Goal: Recruitment Recruitment: Creator Search

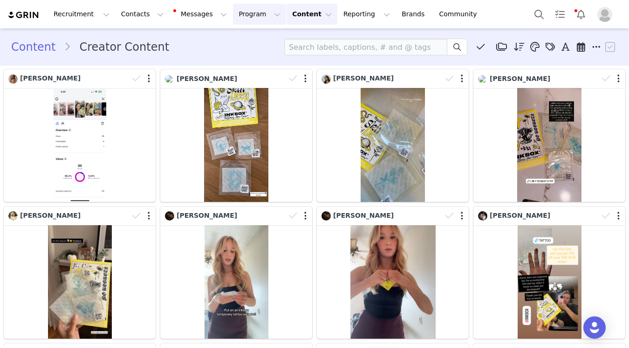
click at [233, 14] on button "Program Program" at bounding box center [259, 14] width 53 height 21
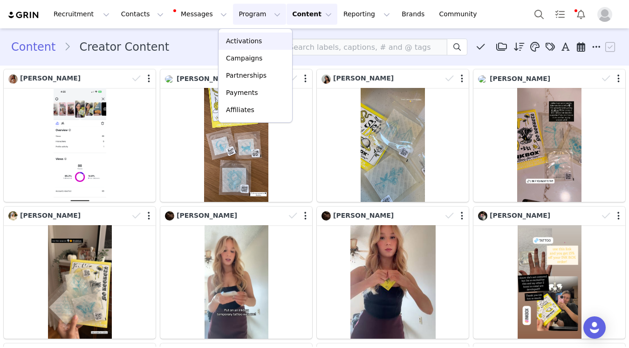
click at [245, 41] on p "Activations" at bounding box center [244, 41] width 36 height 10
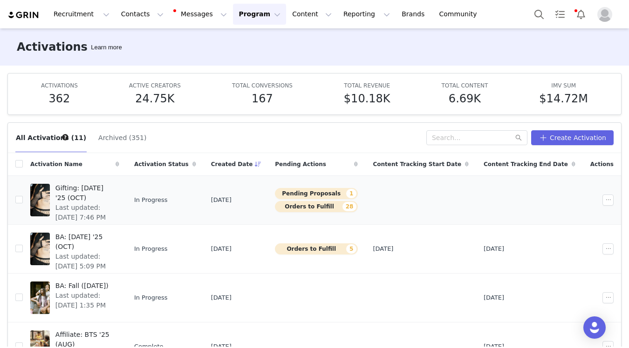
click at [114, 203] on span "Last updated: Sep 20, 2025 7:46 PM" at bounding box center [84, 213] width 58 height 20
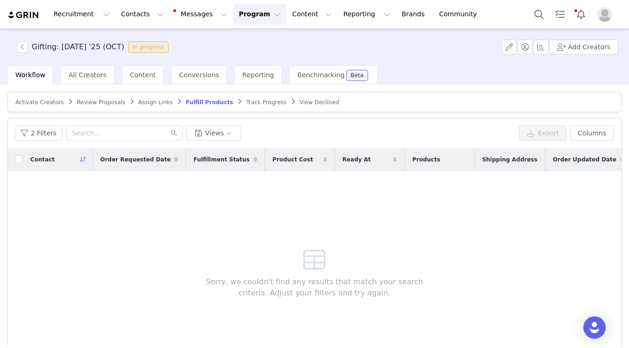
click at [96, 102] on span "Review Proposals" at bounding box center [101, 102] width 48 height 7
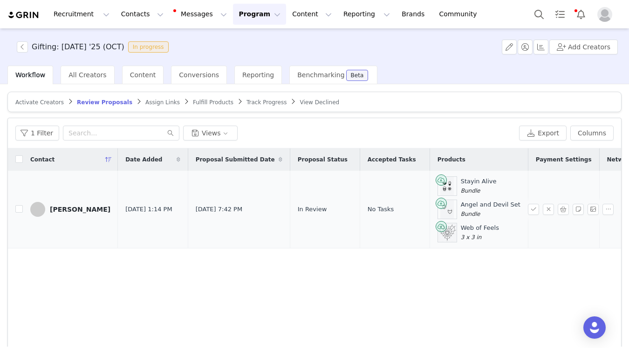
click at [64, 214] on link "[PERSON_NAME]" at bounding box center [70, 209] width 80 height 15
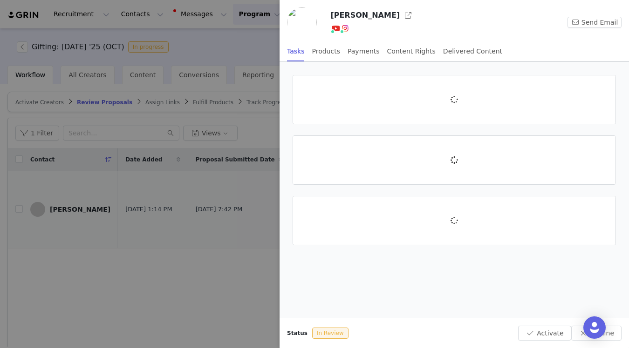
click at [68, 210] on div at bounding box center [314, 174] width 629 height 348
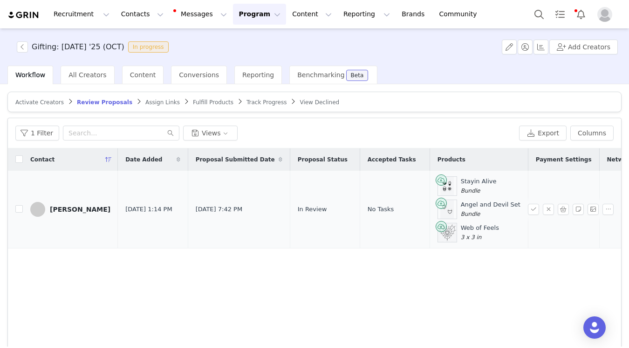
click at [80, 215] on link "[PERSON_NAME]" at bounding box center [70, 209] width 80 height 15
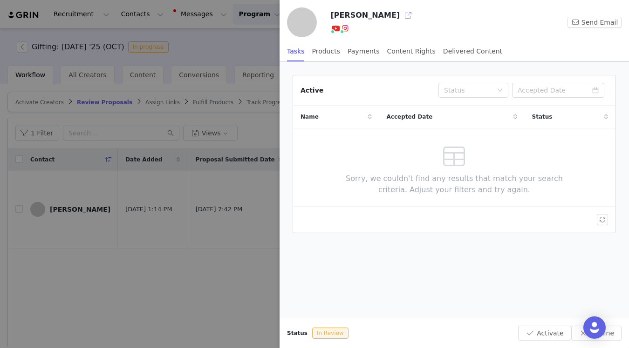
click at [401, 17] on button "button" at bounding box center [408, 15] width 15 height 15
click at [226, 270] on div at bounding box center [314, 174] width 629 height 348
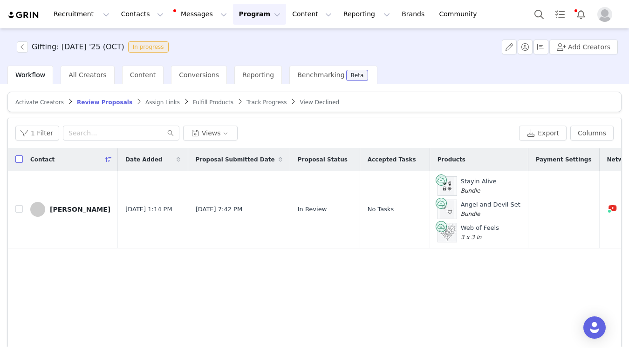
click at [19, 159] on input "checkbox" at bounding box center [18, 159] width 7 height 7
checkbox input "true"
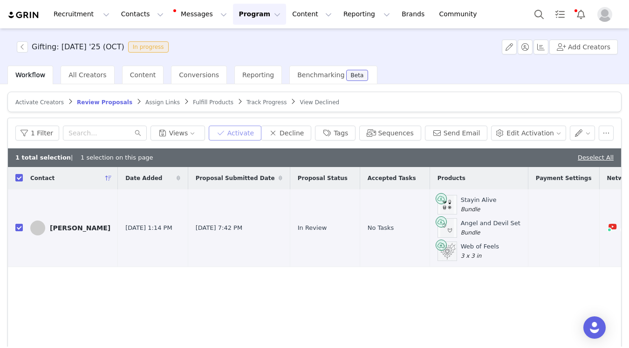
click at [249, 135] on button "Activate" at bounding box center [235, 133] width 53 height 15
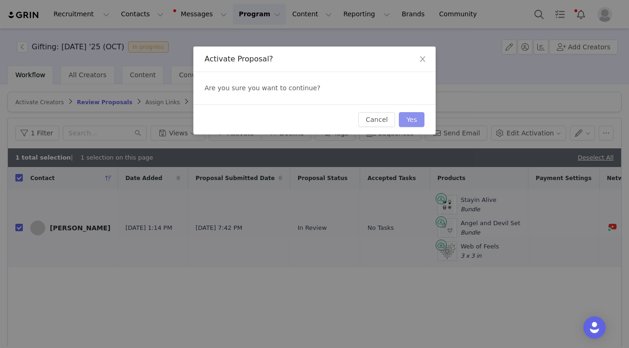
click at [412, 118] on button "Yes" at bounding box center [412, 119] width 26 height 15
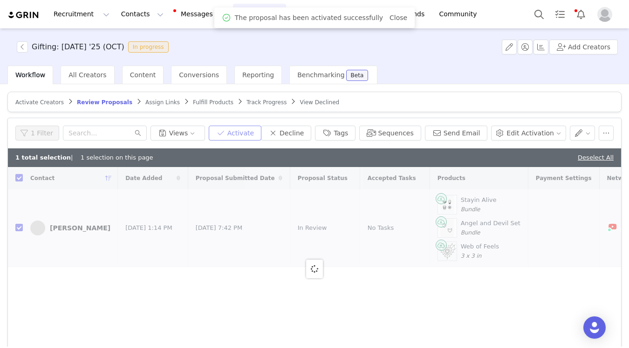
checkbox input "false"
click at [193, 102] on span "Fulfill Products" at bounding box center [213, 102] width 41 height 7
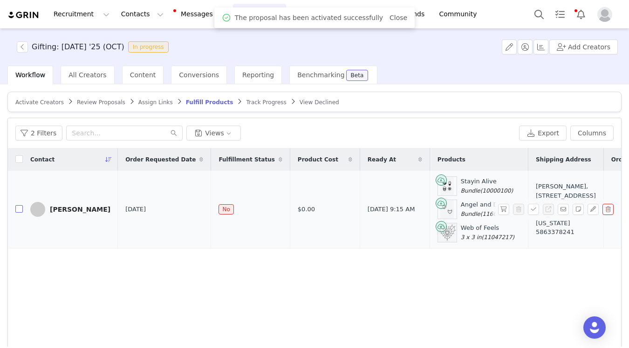
click at [19, 210] on input "checkbox" at bounding box center [18, 208] width 7 height 7
checkbox input "true"
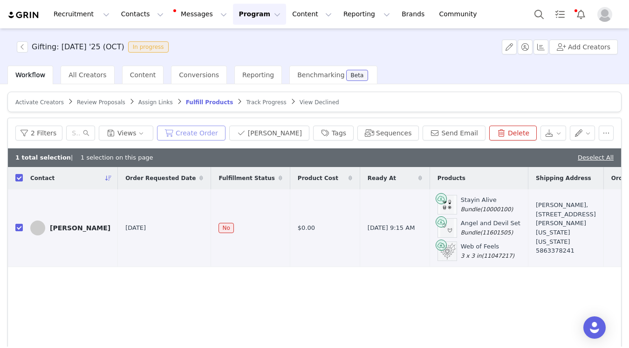
click at [208, 127] on button "Create Order" at bounding box center [191, 133] width 68 height 15
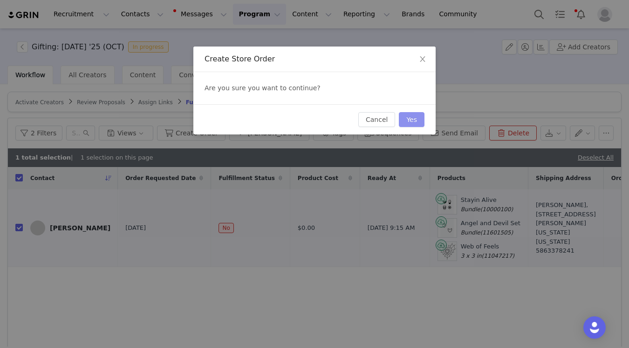
click at [416, 117] on button "Yes" at bounding box center [412, 119] width 26 height 15
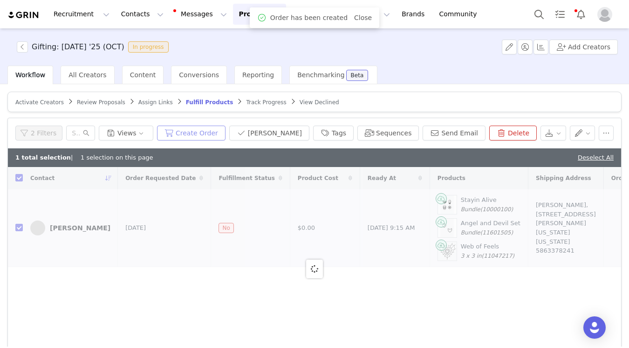
checkbox input "false"
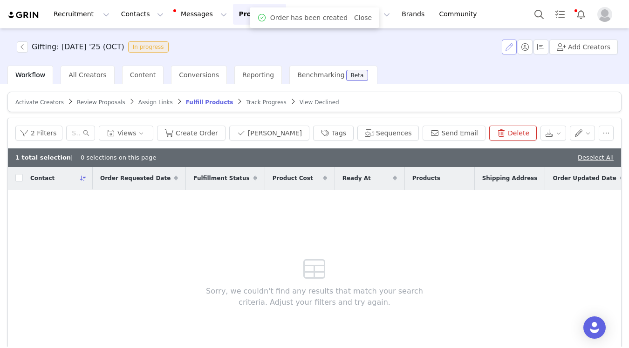
click at [511, 48] on button "button" at bounding box center [509, 47] width 15 height 15
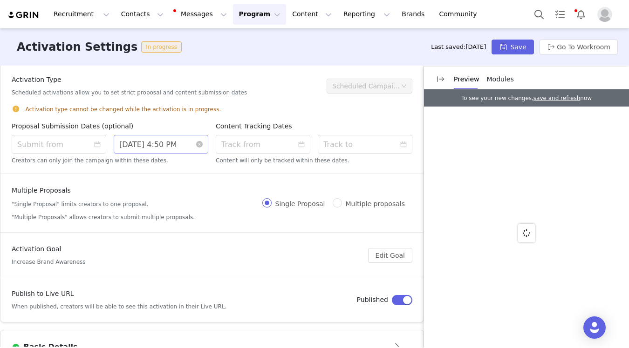
scroll to position [12, 0]
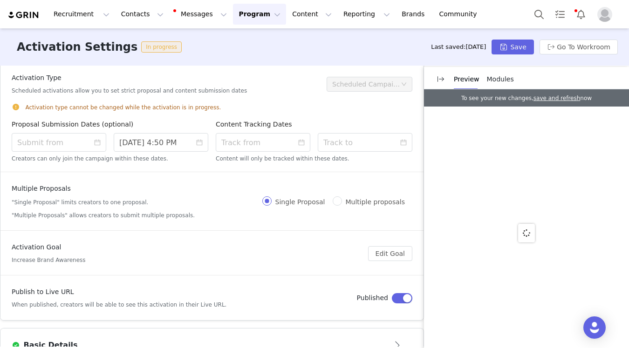
click at [233, 23] on button "Program Program" at bounding box center [259, 14] width 53 height 21
click at [243, 41] on p "Activations" at bounding box center [244, 41] width 36 height 10
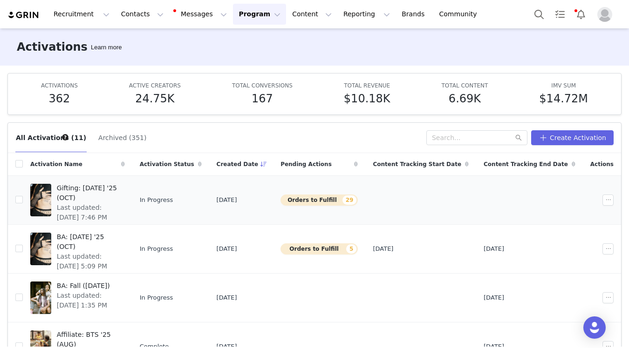
click at [119, 203] on span "Last updated: Sep 20, 2025 7:46 PM" at bounding box center [88, 213] width 62 height 20
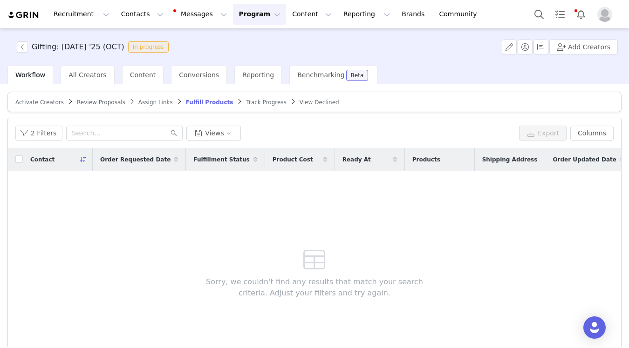
click at [256, 103] on span "Track Progress" at bounding box center [266, 102] width 40 height 7
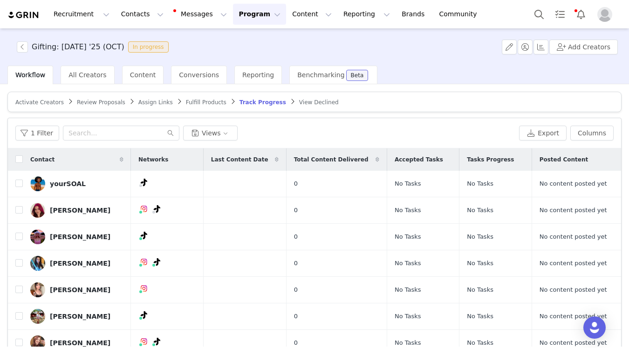
click at [33, 65] on div "Gifting: Halloween '25 (OCT) In progress Add Creators" at bounding box center [314, 46] width 629 height 37
click at [32, 74] on span "Workflow" at bounding box center [30, 74] width 30 height 7
click at [75, 68] on div "All Creators" at bounding box center [88, 75] width 54 height 19
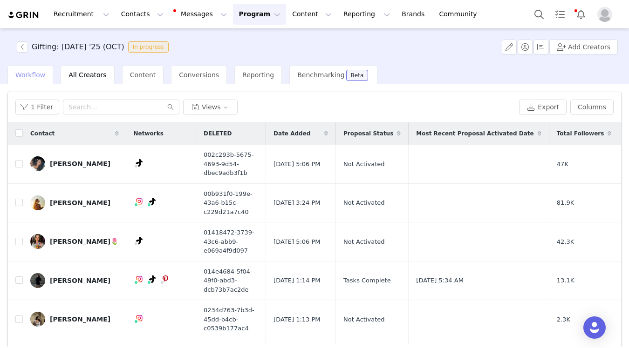
click at [48, 76] on div "Workflow" at bounding box center [30, 75] width 46 height 19
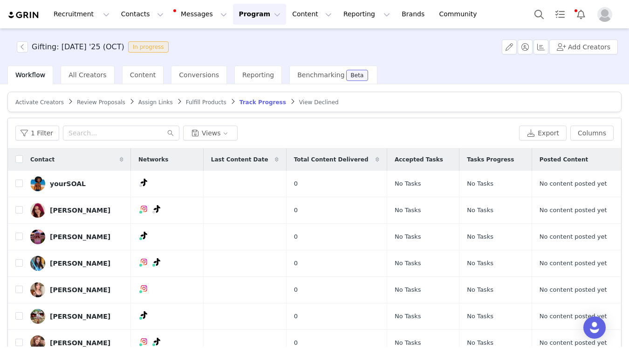
click at [29, 12] on img at bounding box center [23, 15] width 33 height 9
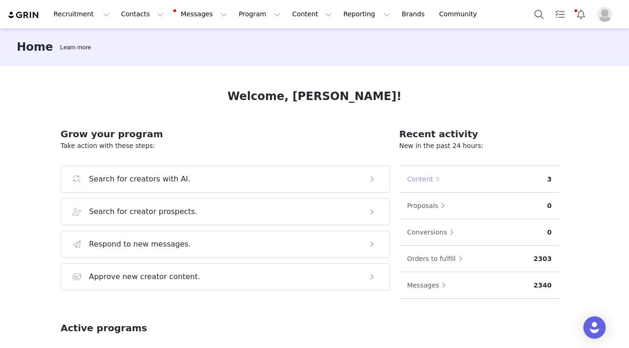
click at [427, 175] on button "Content" at bounding box center [426, 179] width 38 height 15
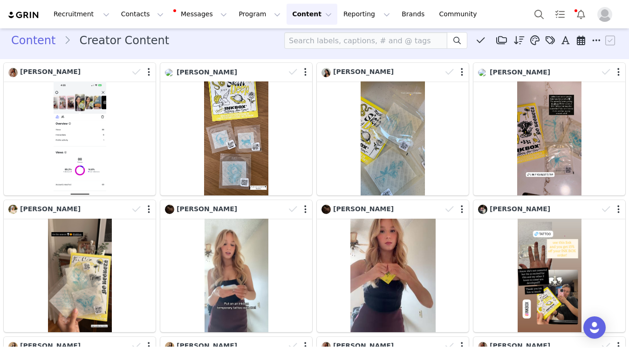
scroll to position [8, 0]
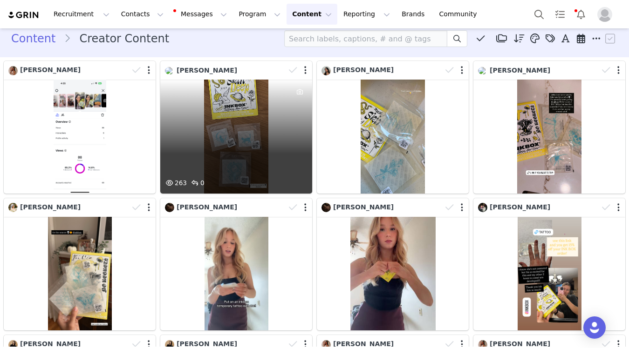
click at [263, 131] on div "263 0" at bounding box center [236, 137] width 152 height 114
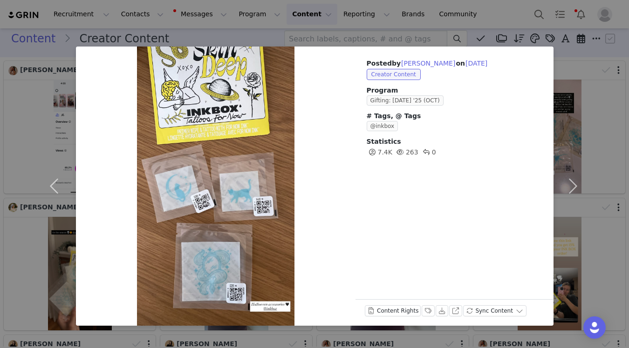
click at [271, 37] on div "Posted by Christina Kacollja on Sep 30, 2025 Creator Content Program Gifting: H…" at bounding box center [314, 174] width 629 height 348
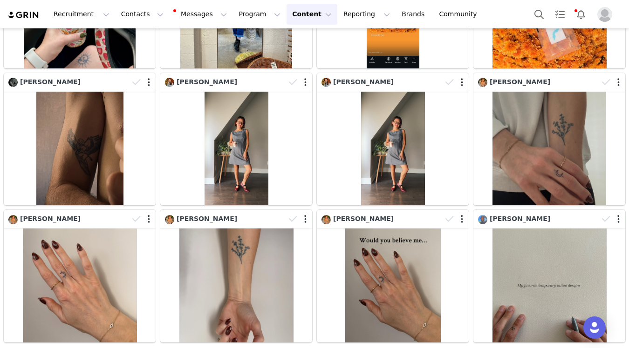
scroll to position [946, 0]
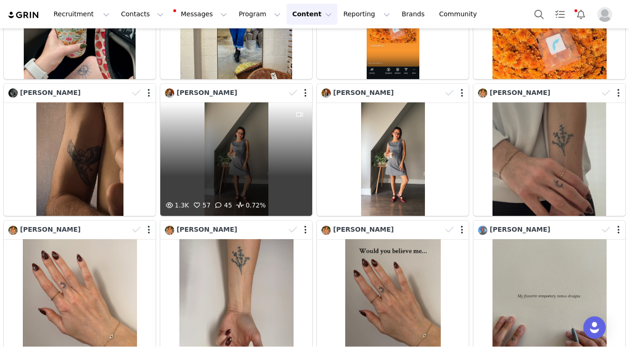
click at [261, 150] on div "1.3K 57 45 0.72%" at bounding box center [236, 159] width 152 height 114
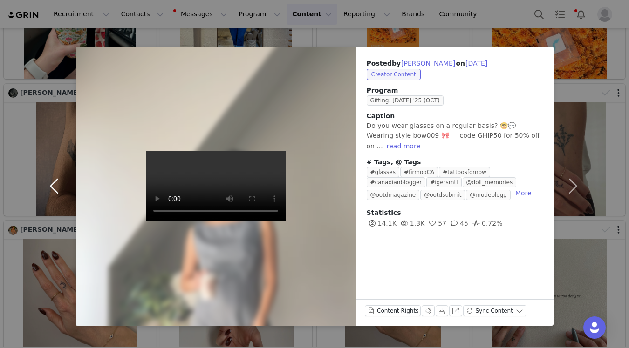
click at [41, 100] on button "button" at bounding box center [56, 186] width 39 height 279
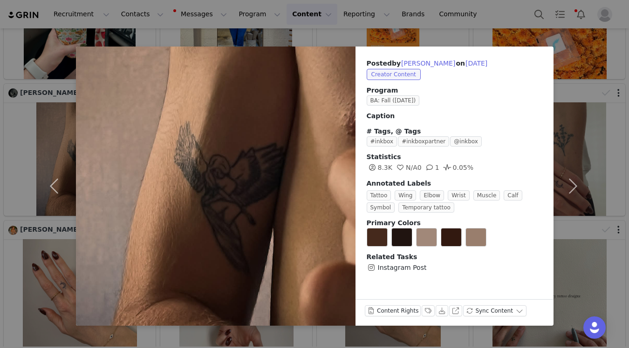
click at [520, 27] on div "Posted by Koko Nenow on Sep 27, 2025 Creator Content Program BA: Fall (Sept 202…" at bounding box center [314, 174] width 629 height 348
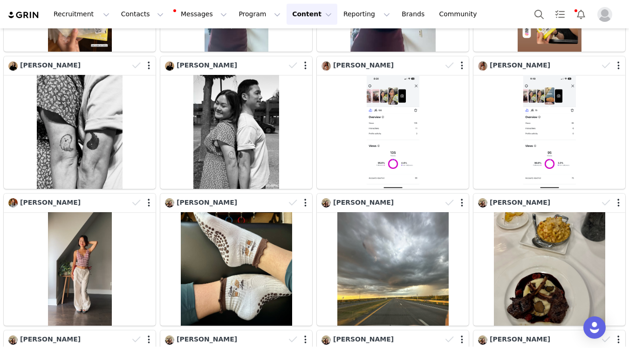
scroll to position [0, 0]
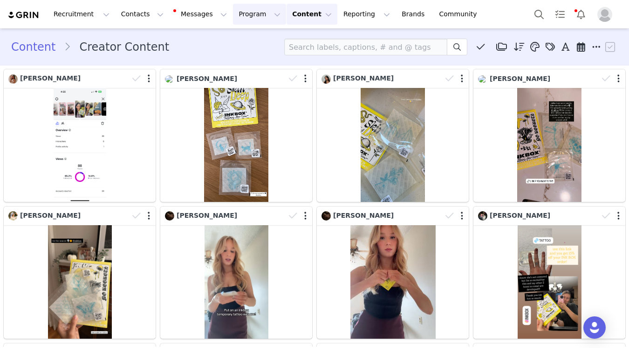
click at [239, 15] on button "Program Program" at bounding box center [259, 14] width 53 height 21
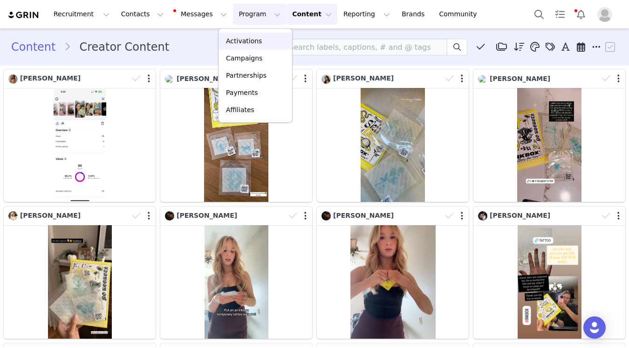
click at [248, 34] on link "Activations" at bounding box center [255, 41] width 74 height 17
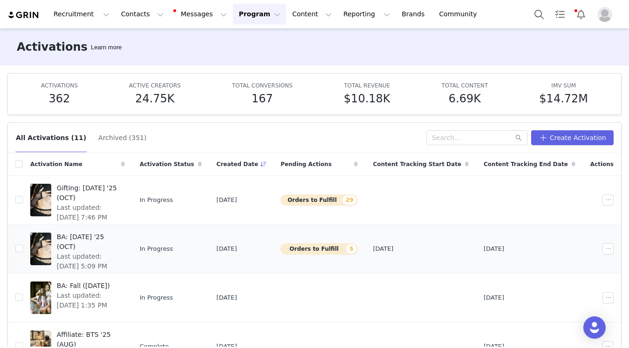
click at [117, 241] on span "BA: Halloween '25 (OCT)" at bounding box center [88, 242] width 62 height 20
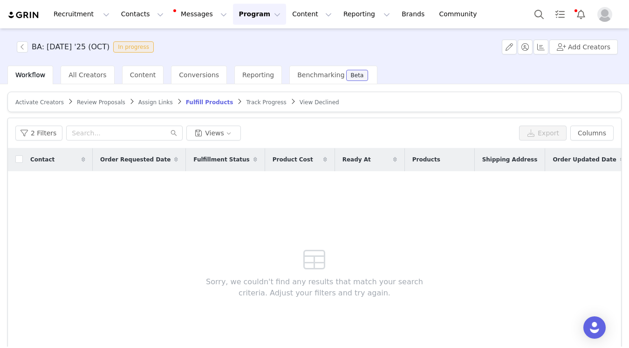
click at [31, 102] on span "Activate Creators" at bounding box center [39, 102] width 48 height 7
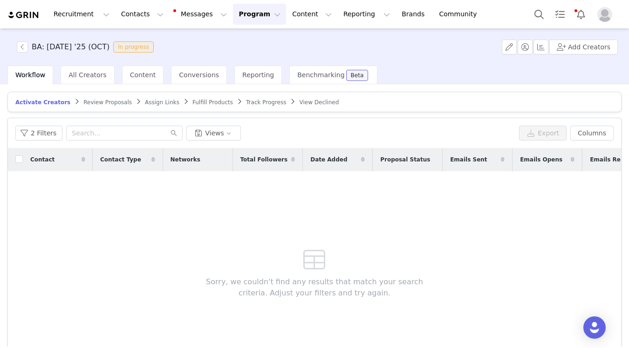
click at [263, 99] on link "Track Progress" at bounding box center [266, 102] width 40 height 7
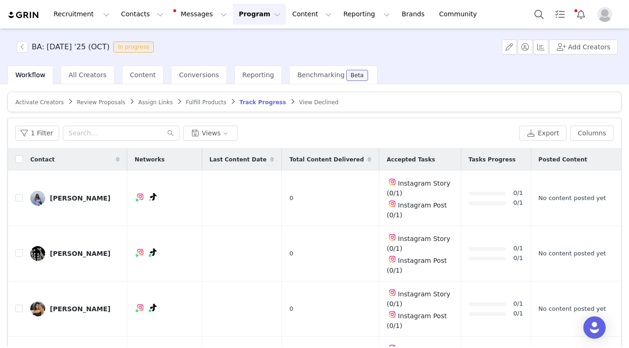
click at [33, 100] on span "Activate Creators" at bounding box center [39, 102] width 48 height 7
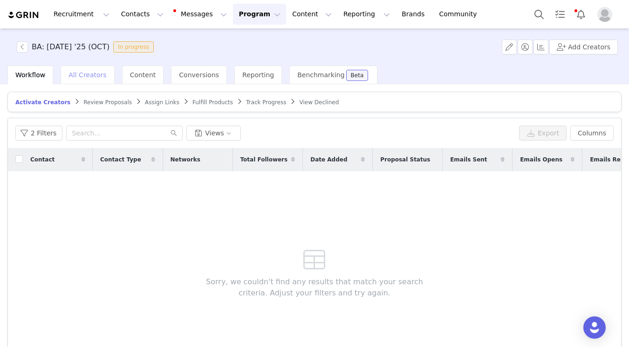
click at [82, 73] on span "All Creators" at bounding box center [87, 74] width 38 height 7
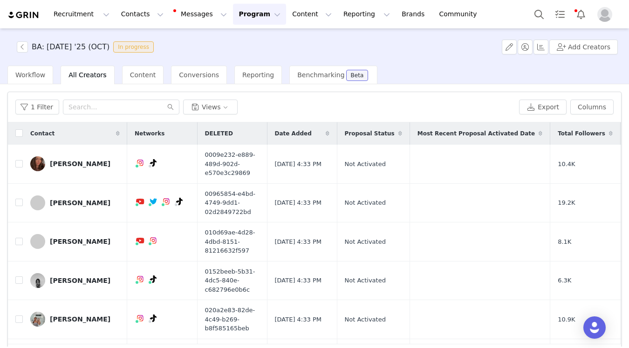
click at [34, 11] on img at bounding box center [23, 15] width 33 height 9
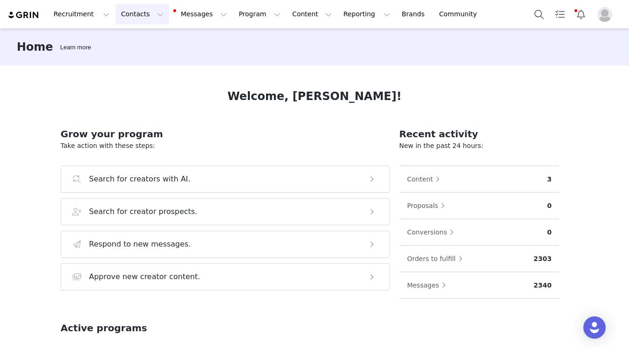
click at [137, 14] on button "Contacts Contacts" at bounding box center [143, 14] width 54 height 21
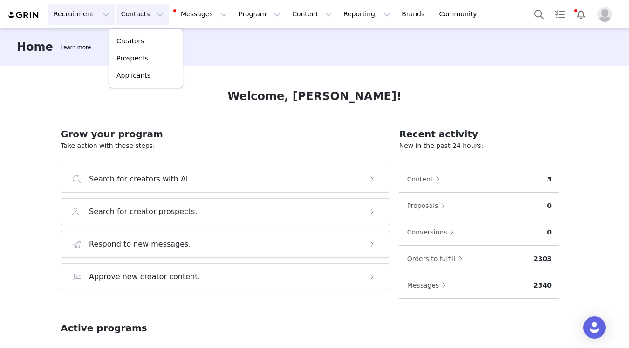
click at [85, 18] on button "Recruitment Recruitment" at bounding box center [81, 14] width 67 height 21
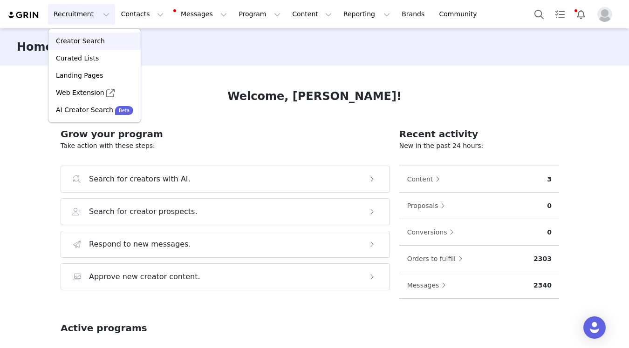
click at [90, 37] on p "Creator Search" at bounding box center [80, 41] width 49 height 10
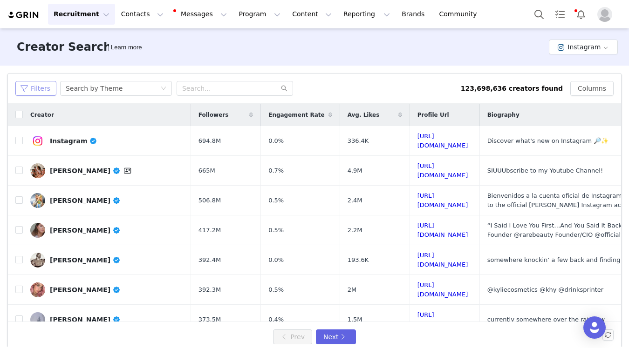
click at [25, 90] on button "Filters" at bounding box center [35, 88] width 41 height 15
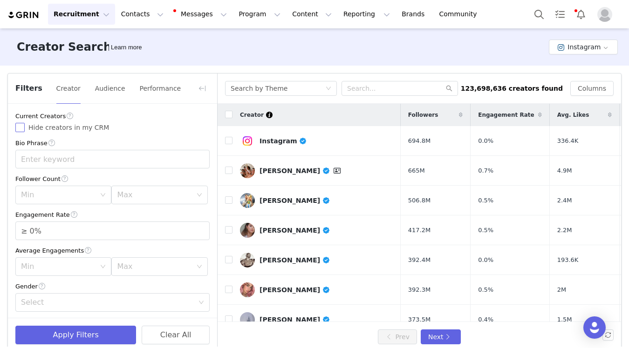
click at [36, 130] on span "Hide creators in my CRM" at bounding box center [69, 127] width 88 height 7
click at [25, 130] on input "Hide creators in my CRM" at bounding box center [19, 127] width 9 height 9
checkbox input "true"
click at [588, 48] on button "Instagram" at bounding box center [583, 47] width 69 height 15
click at [575, 75] on li "TikTok" at bounding box center [585, 81] width 66 height 15
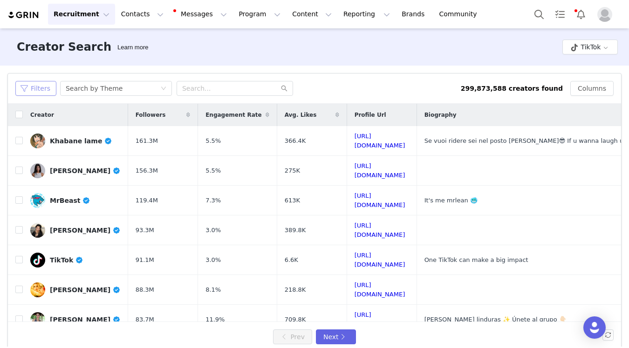
click at [48, 89] on button "Filters" at bounding box center [35, 88] width 41 height 15
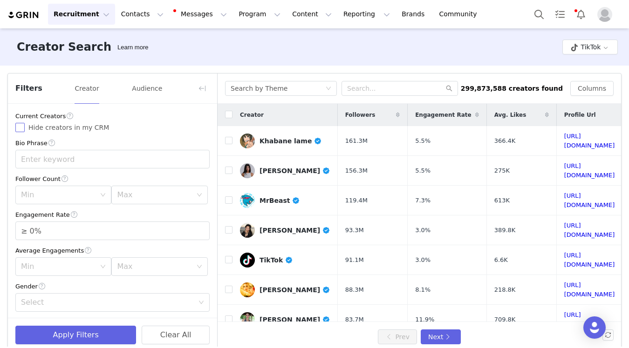
click at [58, 128] on span "Hide creators in my CRM" at bounding box center [69, 127] width 88 height 7
click at [25, 128] on input "Hide creators in my CRM" at bounding box center [19, 127] width 9 height 9
checkbox input "true"
click at [67, 155] on input "text" at bounding box center [112, 159] width 194 height 19
click at [104, 135] on div "Current Creators Hide creators in my CRM Bio Phrase Follower Count Min Max Enga…" at bounding box center [112, 327] width 209 height 446
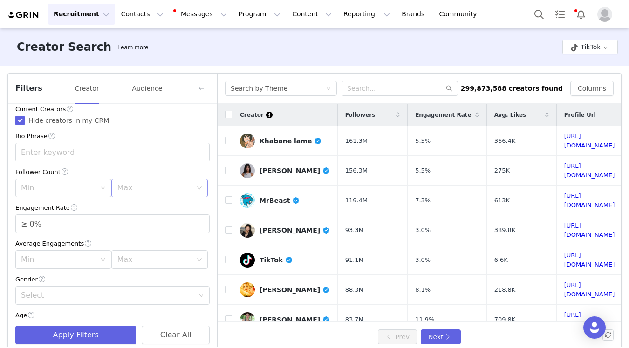
scroll to position [8, 0]
click at [599, 324] on img "Open Intercom Messenger" at bounding box center [594, 328] width 12 height 12
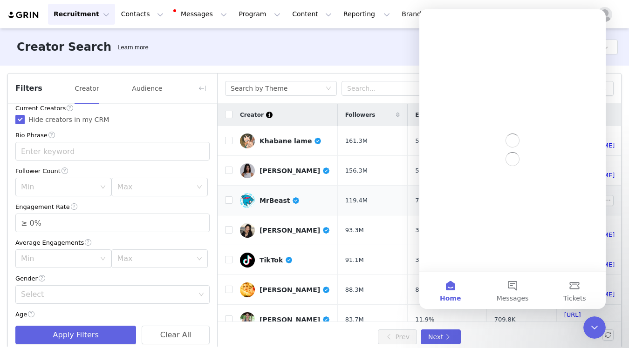
scroll to position [0, 0]
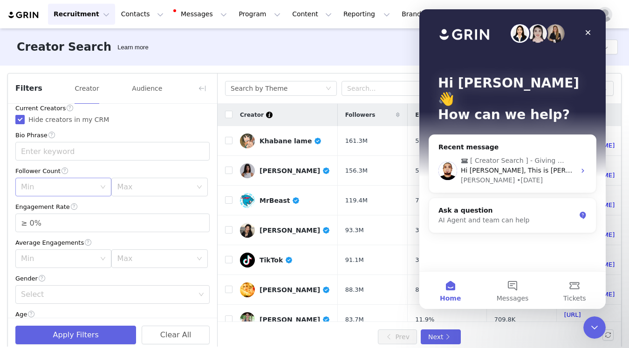
click at [99, 182] on div "Min" at bounding box center [60, 187] width 79 height 18
click at [88, 213] on li "1k" at bounding box center [63, 208] width 96 height 15
click at [153, 193] on div "Max" at bounding box center [156, 187] width 79 height 18
click at [158, 298] on li "50k" at bounding box center [159, 297] width 96 height 15
click at [203, 221] on icon "icon: up" at bounding box center [204, 219] width 3 height 3
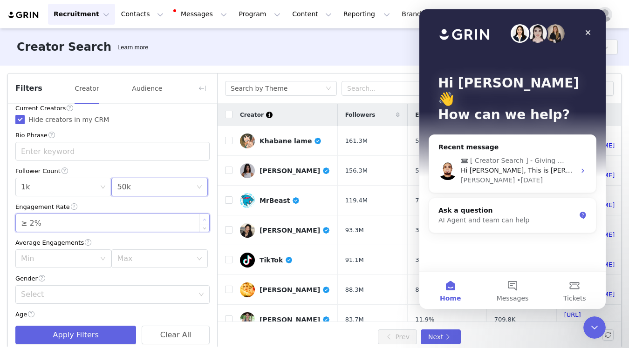
click at [203, 221] on icon "icon: up" at bounding box center [204, 219] width 3 height 3
type input "≥ 3%"
click at [203, 221] on icon "icon: up" at bounding box center [204, 219] width 3 height 3
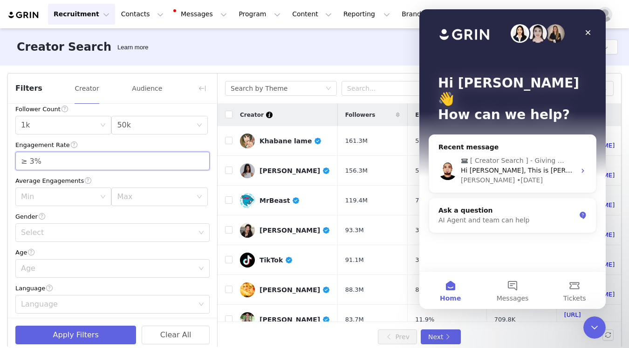
scroll to position [109, 0]
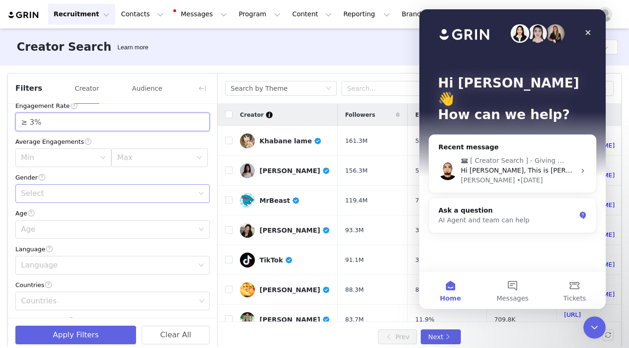
click at [94, 194] on div "Select" at bounding box center [107, 193] width 173 height 9
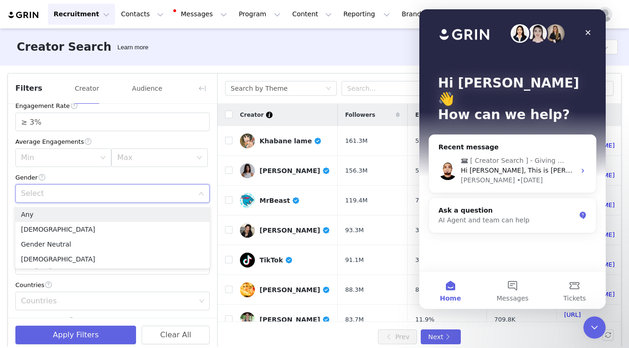
click at [104, 180] on div "Gender" at bounding box center [112, 178] width 194 height 10
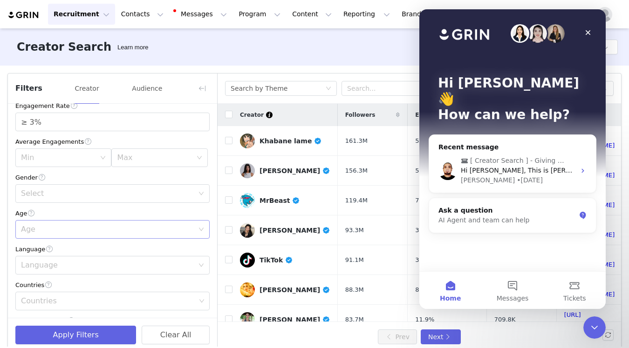
scroll to position [157, 0]
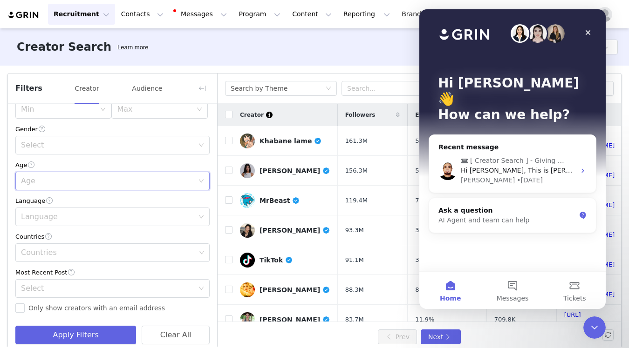
click at [111, 189] on div "Age" at bounding box center [109, 181] width 177 height 18
click at [113, 203] on li "18-24" at bounding box center [112, 202] width 194 height 15
click at [120, 218] on div "Language" at bounding box center [107, 216] width 173 height 9
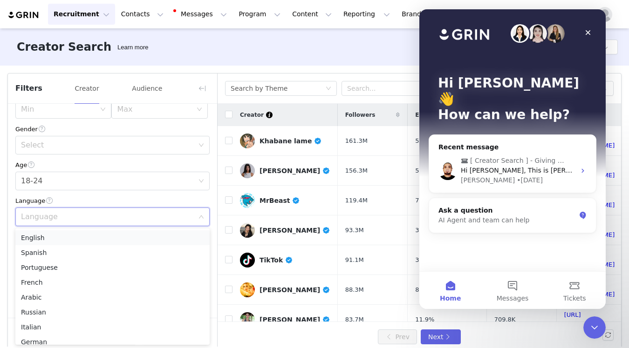
click at [119, 233] on li "English" at bounding box center [112, 238] width 194 height 15
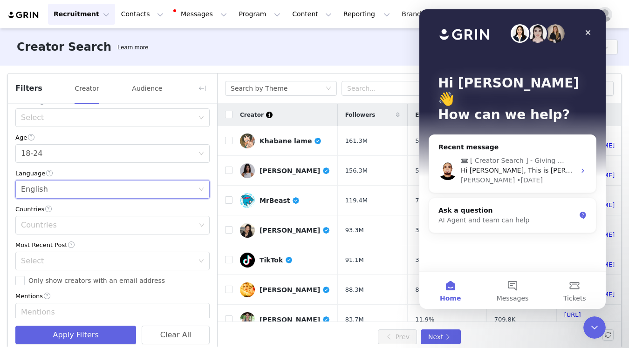
scroll to position [208, 0]
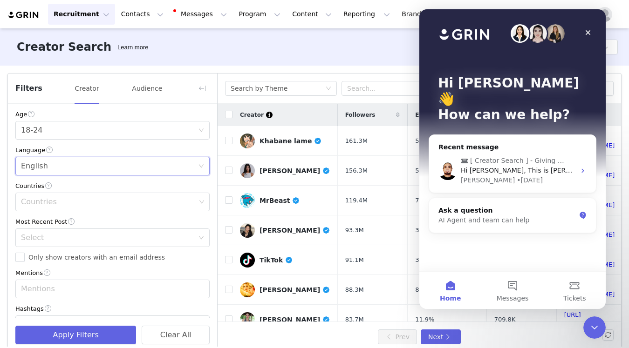
click at [101, 212] on div "Current Creators Hide creators in my CRM Bio Phrase Follower Count Min 1k Max 5…" at bounding box center [112, 119] width 209 height 446
click at [91, 200] on div "Countries" at bounding box center [108, 202] width 175 height 9
type input "cana"
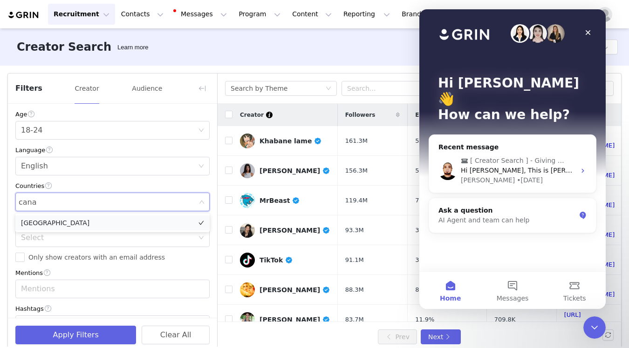
click at [107, 218] on li "[GEOGRAPHIC_DATA]" at bounding box center [112, 223] width 194 height 15
type input "united"
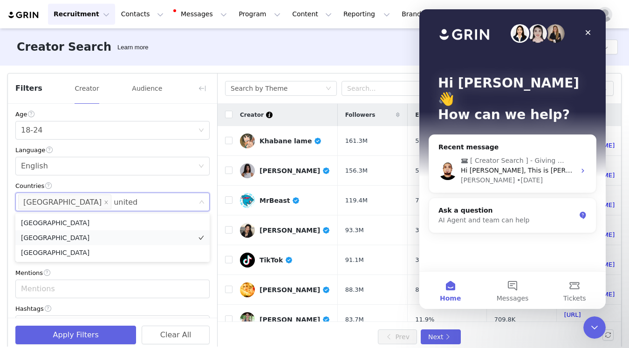
click at [106, 239] on li "[GEOGRAPHIC_DATA]" at bounding box center [112, 238] width 194 height 15
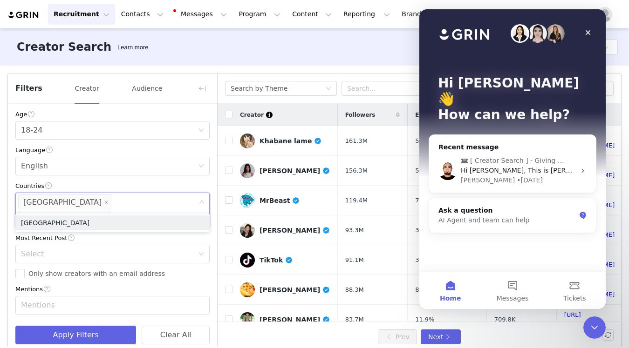
type input "united king"
click at [142, 228] on li "[GEOGRAPHIC_DATA]" at bounding box center [112, 223] width 194 height 15
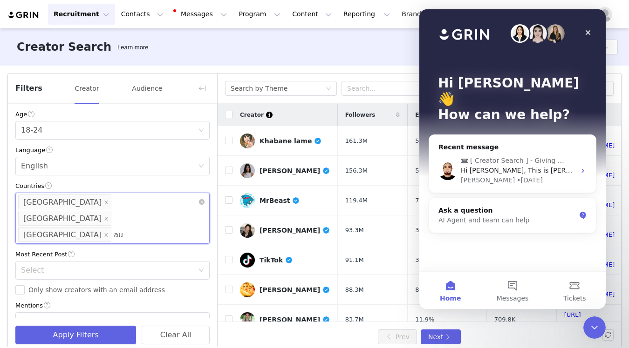
type input "aus"
click at [154, 243] on li "[GEOGRAPHIC_DATA]" at bounding box center [112, 239] width 194 height 15
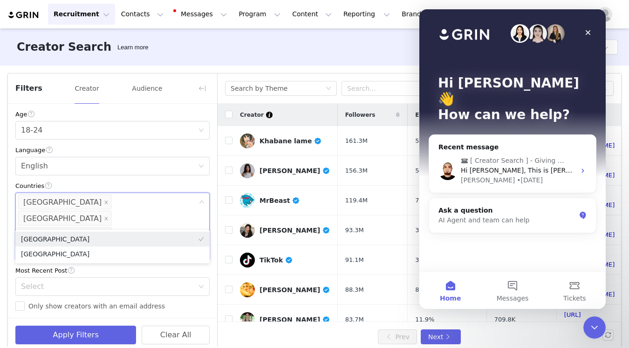
click at [146, 183] on div "Countries" at bounding box center [112, 186] width 194 height 10
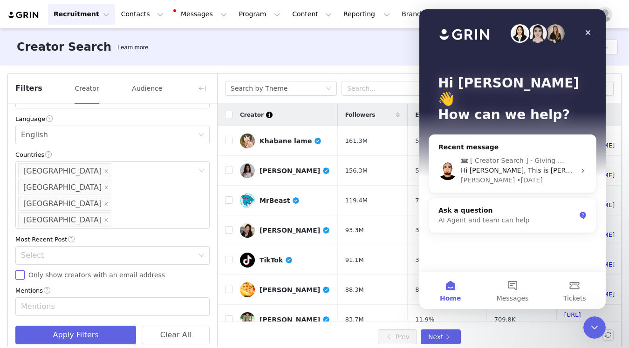
scroll to position [242, 0]
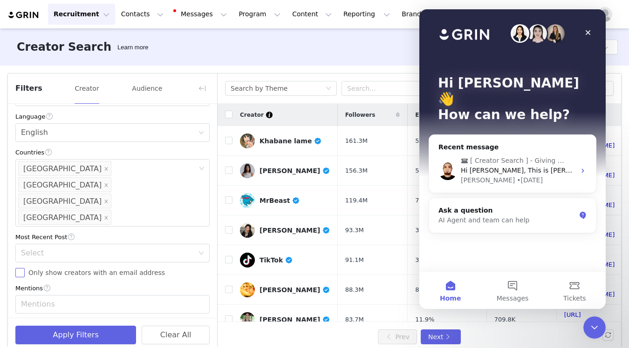
click at [115, 269] on span "Only show creators with an email address" at bounding box center [97, 272] width 144 height 7
click at [25, 268] on input "Only show creators with an email address" at bounding box center [19, 272] width 9 height 9
checkbox input "true"
click at [142, 245] on div "Select" at bounding box center [109, 254] width 177 height 18
click at [136, 238] on li "<1 Month" at bounding box center [112, 241] width 194 height 15
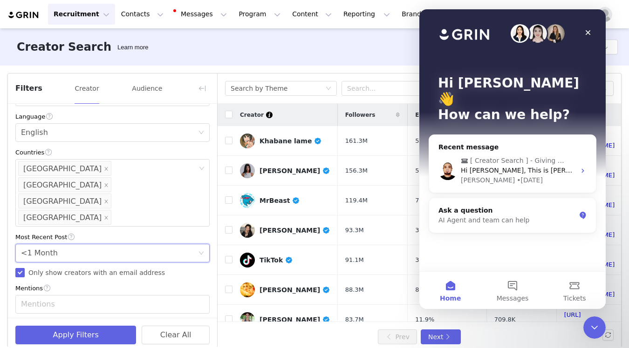
scroll to position [249, 0]
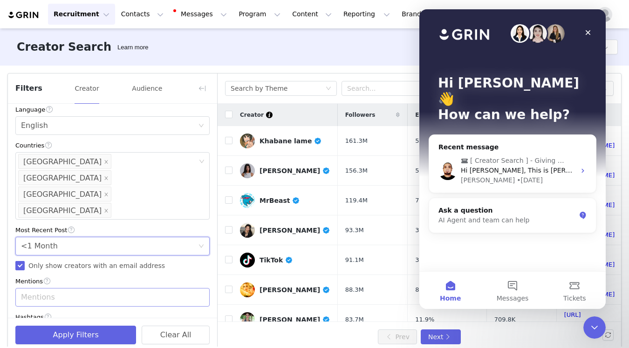
click at [141, 289] on div "Mentions" at bounding box center [109, 298] width 182 height 18
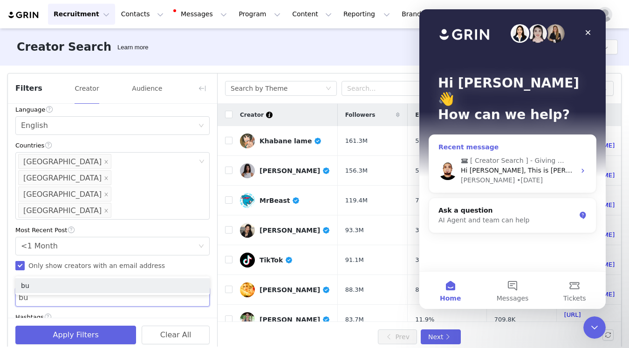
type input "b"
type input "@bubbleskincare"
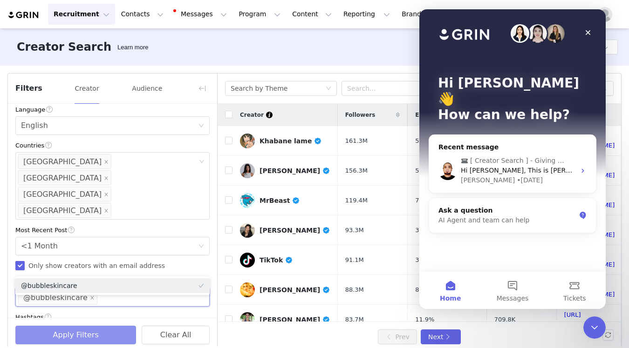
click at [118, 338] on button "Apply Filters" at bounding box center [75, 335] width 121 height 19
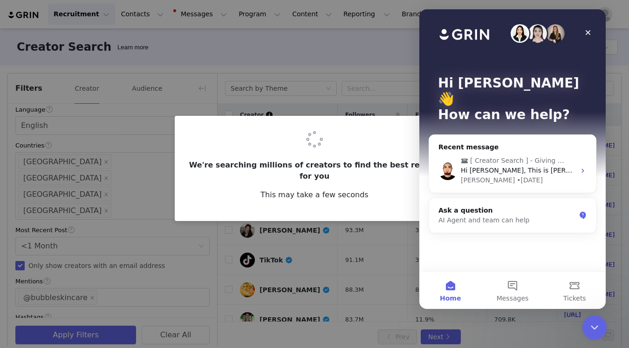
click at [597, 325] on icon "Close Intercom Messenger" at bounding box center [592, 326] width 11 height 11
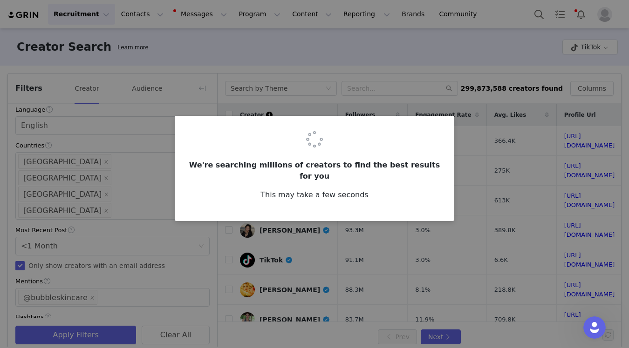
scroll to position [0, 0]
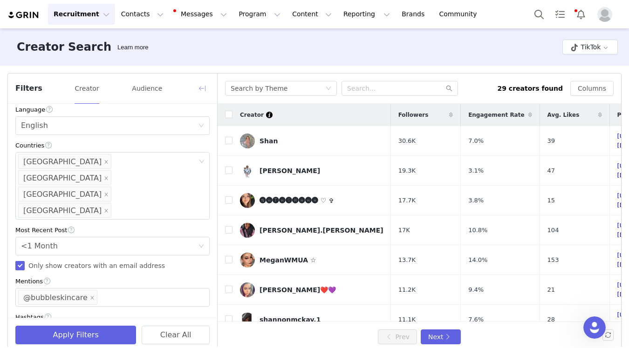
click at [203, 90] on button "button" at bounding box center [202, 88] width 15 height 15
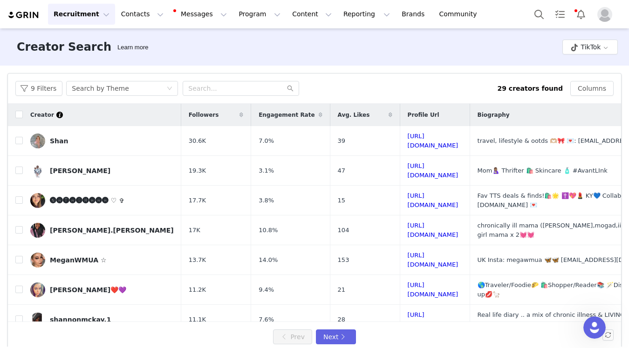
scroll to position [435, 0]
click at [591, 136] on button "button" at bounding box center [592, 141] width 11 height 11
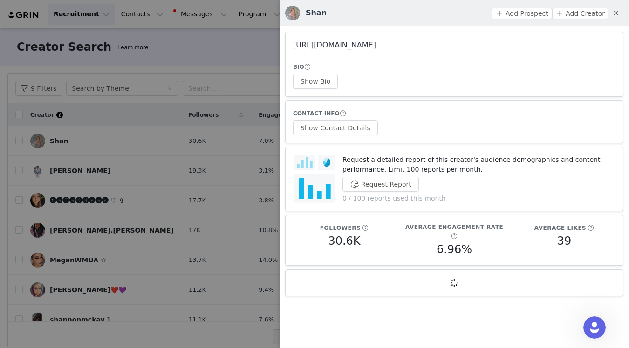
click at [376, 46] on link "https://www.tiktok.com/share/user/6749054948002284550" at bounding box center [334, 45] width 83 height 9
click at [65, 136] on div at bounding box center [314, 174] width 629 height 348
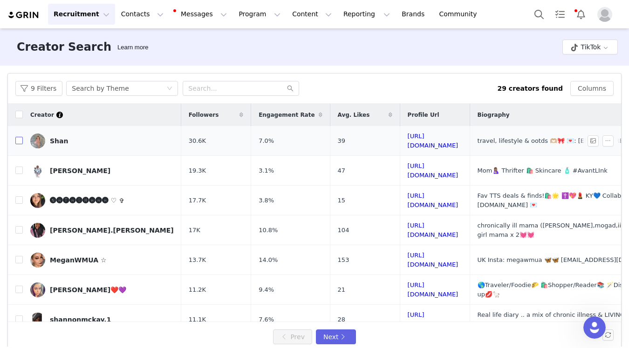
click at [15, 138] on input "checkbox" at bounding box center [18, 140] width 7 height 7
checkbox input "true"
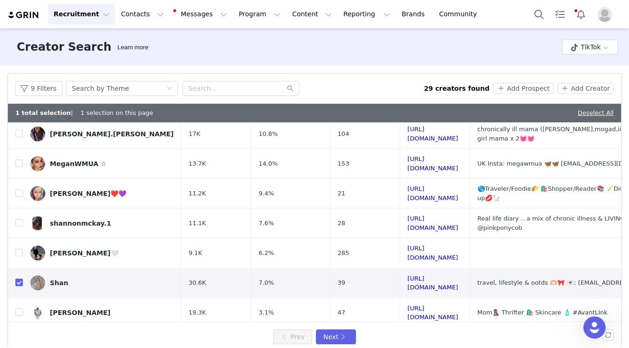
scroll to position [13, 0]
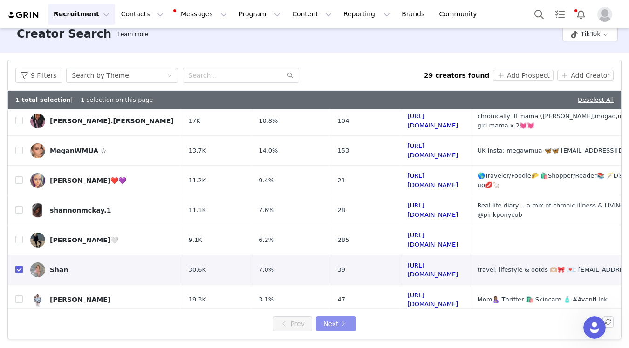
click at [343, 328] on button "Next" at bounding box center [336, 324] width 40 height 15
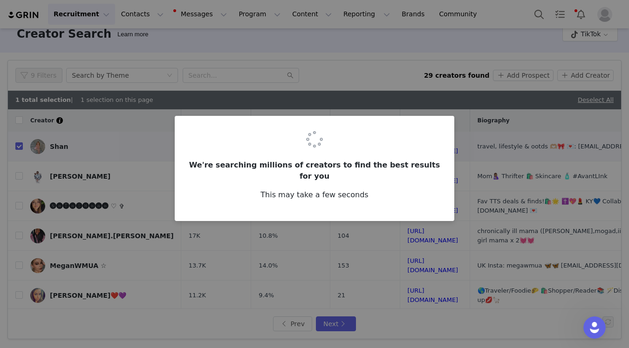
checkbox input "false"
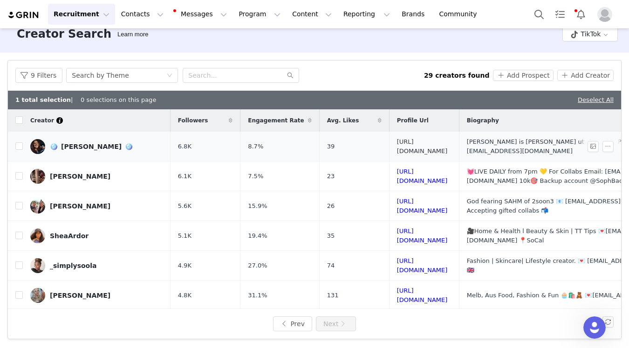
click at [415, 144] on link "https://www.tiktok.com/share/user/971427" at bounding box center [422, 146] width 51 height 16
click at [428, 170] on link "https://www.tiktok.com/share/user/6792269464845468677" at bounding box center [422, 176] width 51 height 16
click at [21, 174] on input "checkbox" at bounding box center [18, 175] width 7 height 7
checkbox input "true"
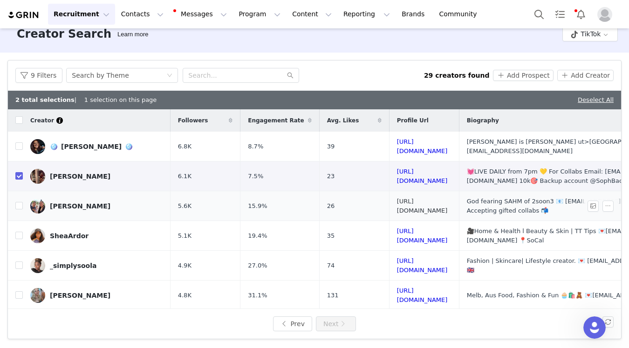
click at [397, 202] on link "https://www.tiktok.com/share/user/6762989902264058885" at bounding box center [422, 206] width 51 height 16
click at [397, 287] on link "https://www.tiktok.com/share/user/6718618091788731398" at bounding box center [422, 295] width 51 height 16
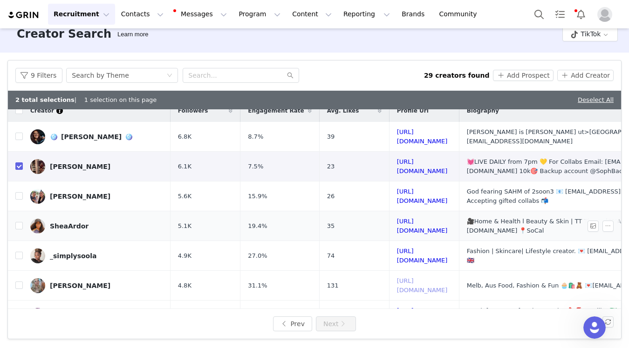
scroll to position [12, 0]
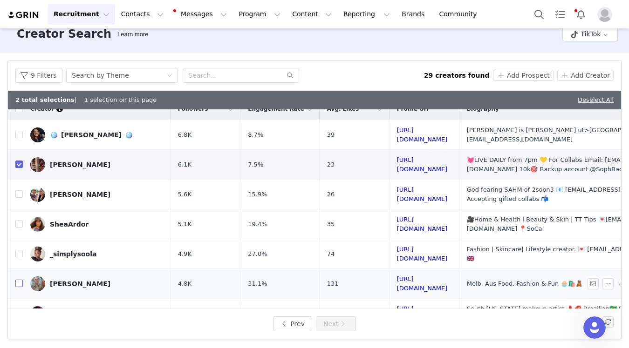
click at [19, 280] on input "checkbox" at bounding box center [18, 283] width 7 height 7
checkbox input "true"
click at [414, 246] on link "https://www.tiktok.com/share/user/6769967519962350598" at bounding box center [422, 254] width 51 height 16
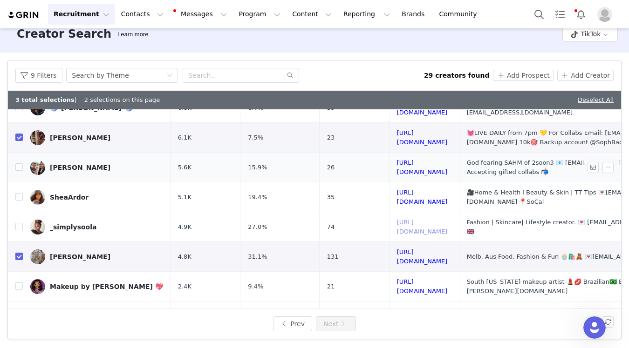
scroll to position [68, 0]
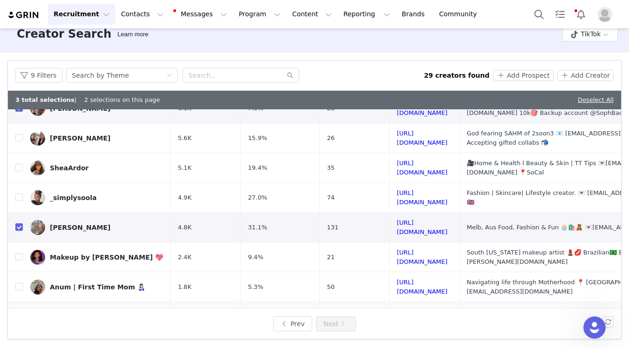
click at [397, 309] on link "https://www.tiktok.com/share/user/6591951804447555589" at bounding box center [422, 317] width 51 height 16
click at [20, 313] on input "checkbox" at bounding box center [18, 316] width 7 height 7
checkbox input "true"
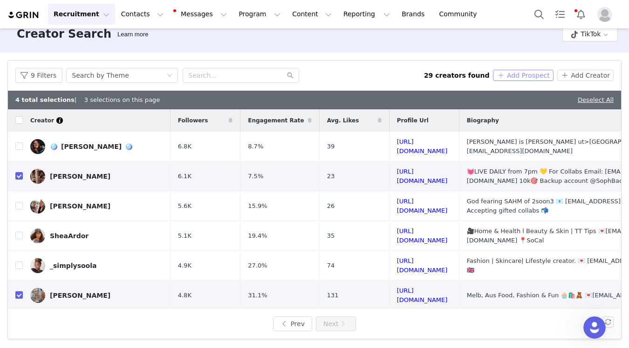
click at [528, 75] on button "Add Prospect" at bounding box center [523, 75] width 60 height 11
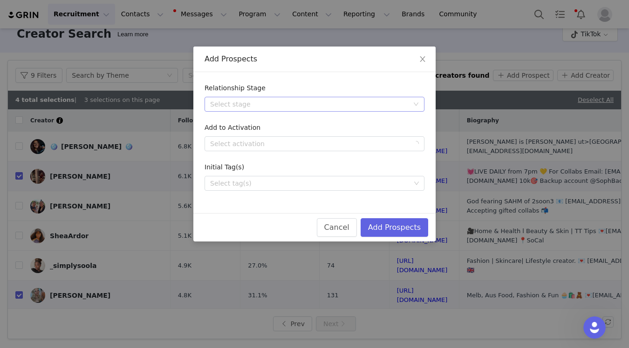
click at [320, 111] on div "Select stage" at bounding box center [314, 104] width 220 height 15
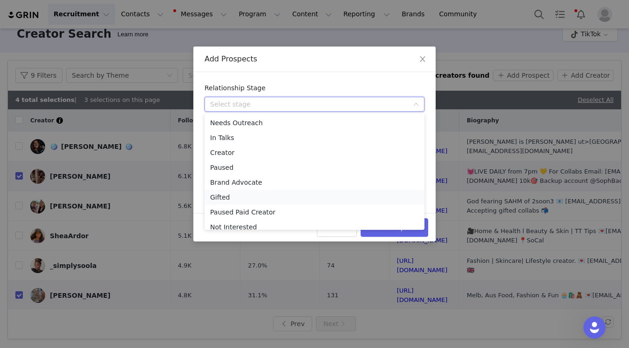
click at [284, 197] on li "Gifted" at bounding box center [314, 197] width 220 height 15
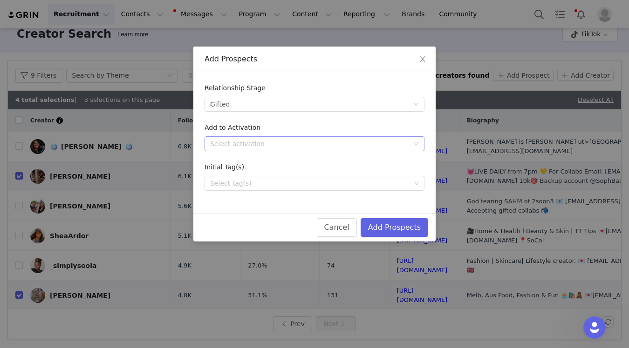
click at [253, 145] on div "Select activation" at bounding box center [309, 143] width 198 height 9
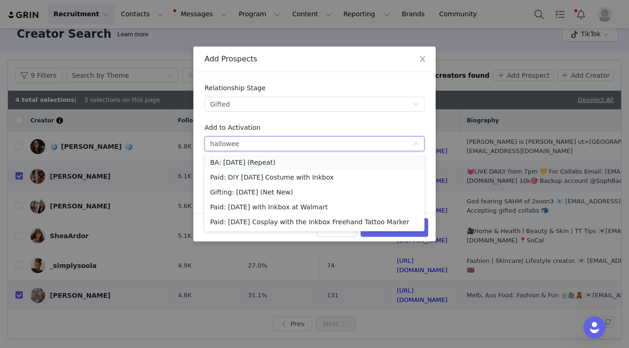
type input "halloween"
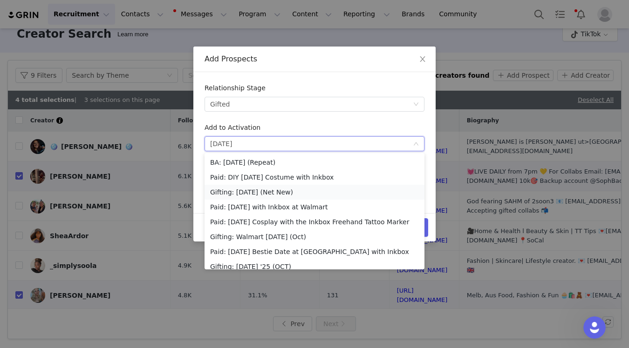
click at [275, 195] on li "Gifting: [DATE] (Net New)" at bounding box center [314, 192] width 220 height 15
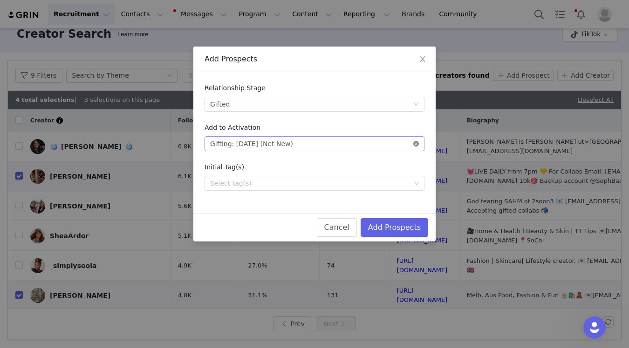
click at [415, 142] on icon "icon: close-circle" at bounding box center [416, 144] width 6 height 6
click at [328, 184] on div "Select tag(s)" at bounding box center [310, 183] width 200 height 9
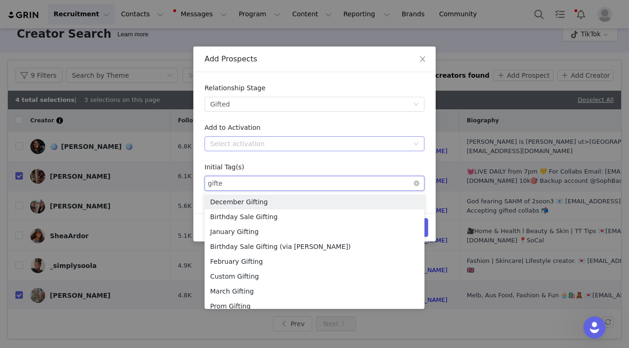
type input "gifted"
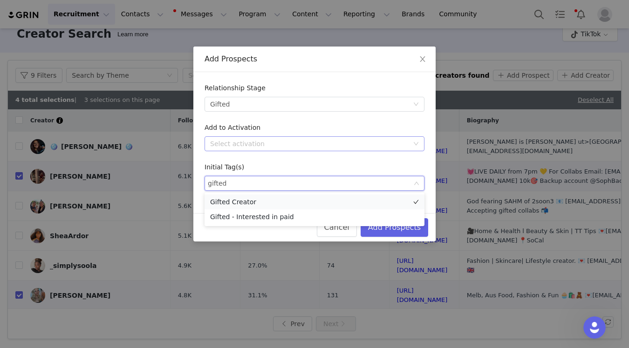
click at [329, 203] on li "Gifted Creator" at bounding box center [314, 202] width 220 height 15
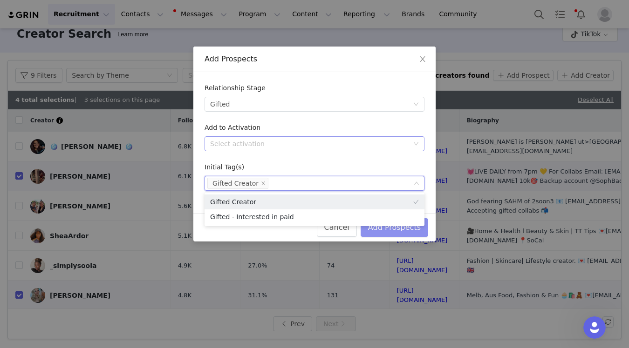
click at [396, 226] on button "Add Prospects" at bounding box center [395, 227] width 68 height 19
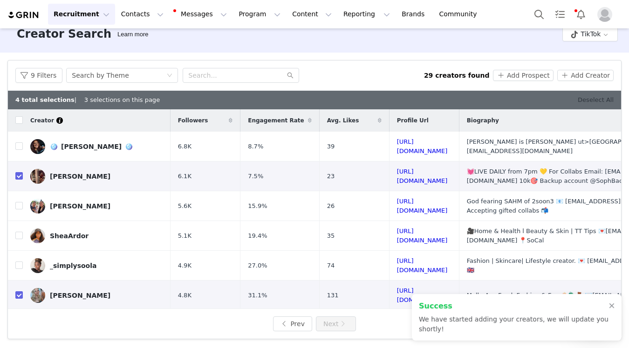
click at [586, 100] on link "Deselect All" at bounding box center [596, 99] width 36 height 7
checkbox input "false"
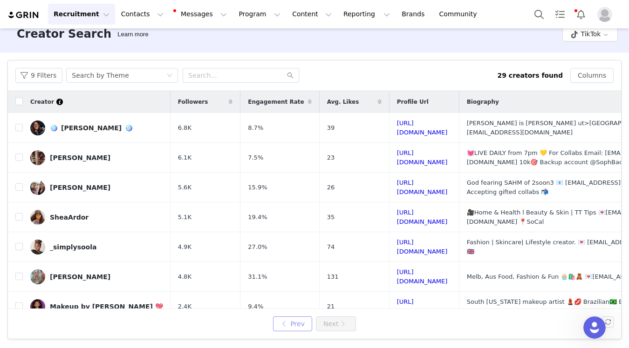
click at [296, 324] on button "Prev" at bounding box center [292, 324] width 39 height 15
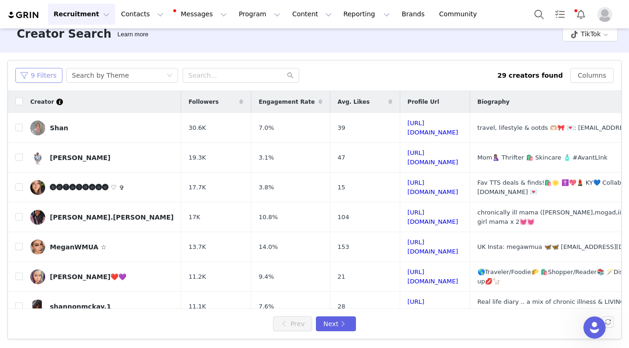
click at [44, 74] on button "9 Filters" at bounding box center [38, 75] width 47 height 15
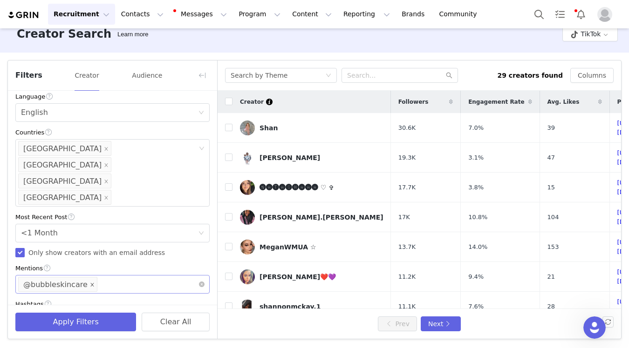
click at [90, 283] on icon "icon: close" at bounding box center [92, 285] width 5 height 5
click at [71, 280] on div "Mentions" at bounding box center [108, 284] width 175 height 9
click at [94, 227] on div "Current Creators Hide creators in my CRM Bio Phrase Follower Count Min 1k Max 5…" at bounding box center [112, 89] width 209 height 495
click at [41, 312] on div "Enter hashtag" at bounding box center [109, 321] width 182 height 18
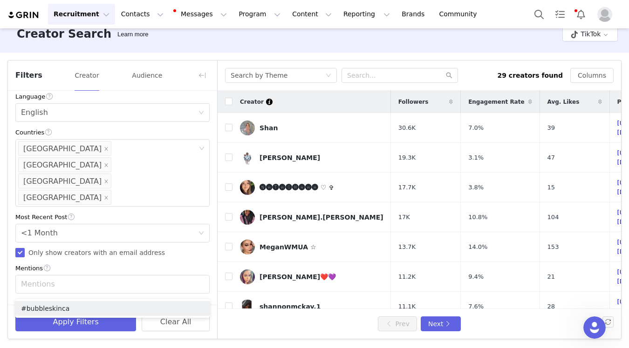
type input "#bubbleskincare"
click at [50, 320] on button "Apply Filters" at bounding box center [75, 322] width 121 height 19
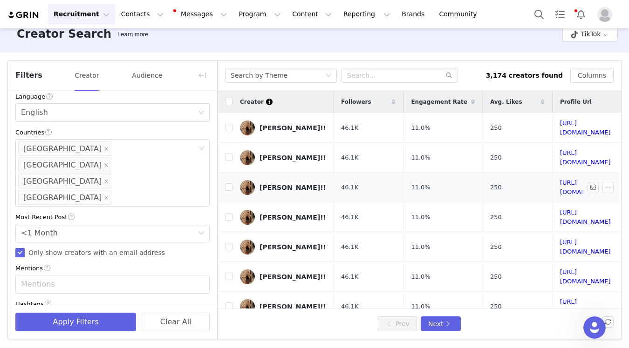
scroll to position [0, 14]
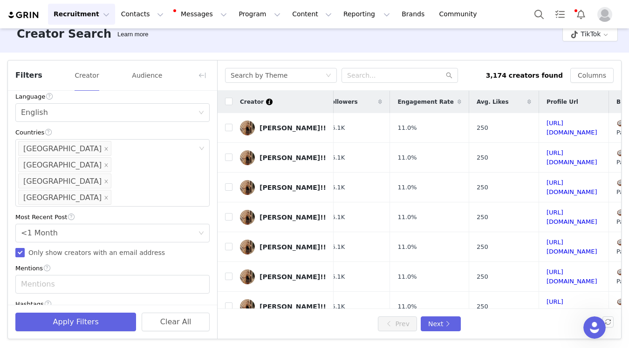
click at [204, 85] on div "Filters Creator Audience" at bounding box center [112, 76] width 209 height 30
click at [197, 75] on button "button" at bounding box center [202, 75] width 15 height 15
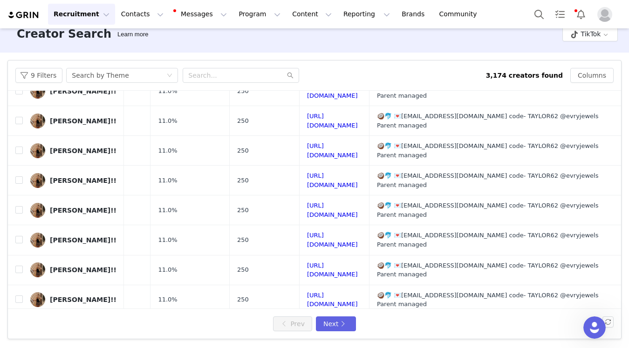
scroll to position [0, 121]
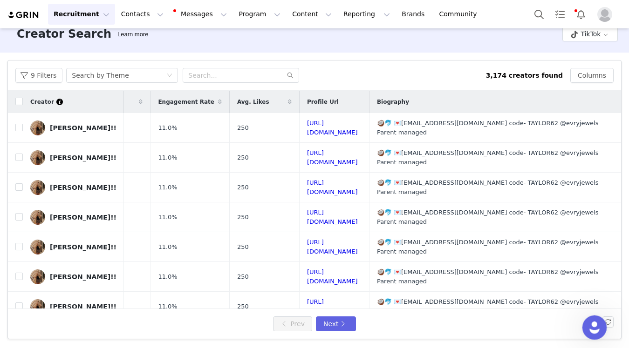
click at [593, 323] on icon "Open Intercom Messenger" at bounding box center [593, 326] width 15 height 15
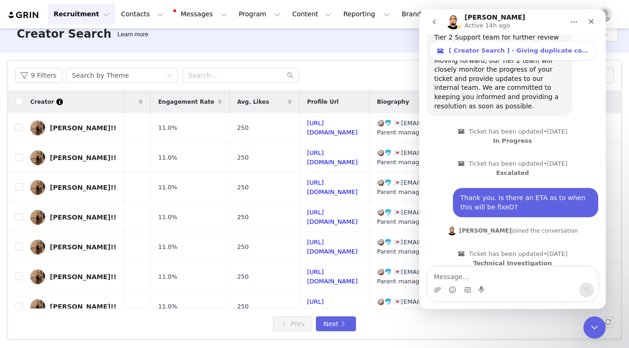
scroll to position [1613, 0]
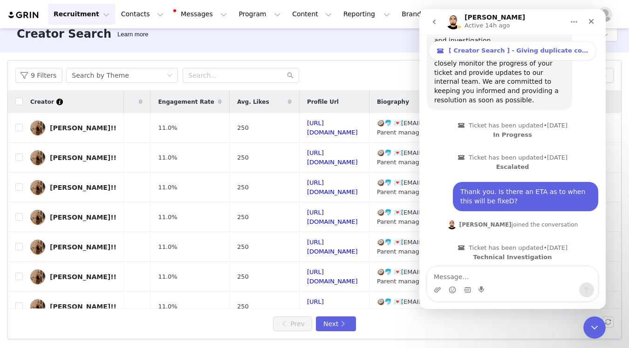
click at [519, 278] on textarea "Message…" at bounding box center [512, 275] width 170 height 16
click at [600, 325] on div "Close Intercom Messenger" at bounding box center [593, 326] width 22 height 22
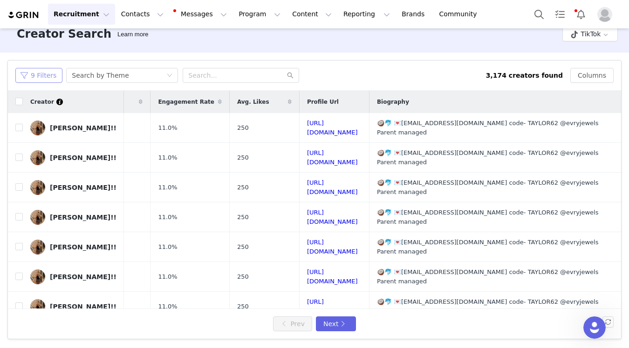
click at [37, 80] on button "9 Filters" at bounding box center [38, 75] width 47 height 15
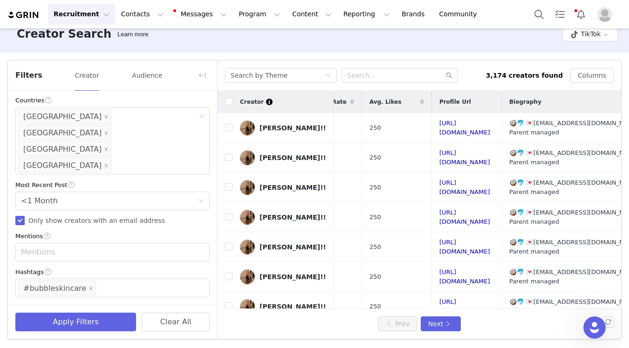
scroll to position [249, 0]
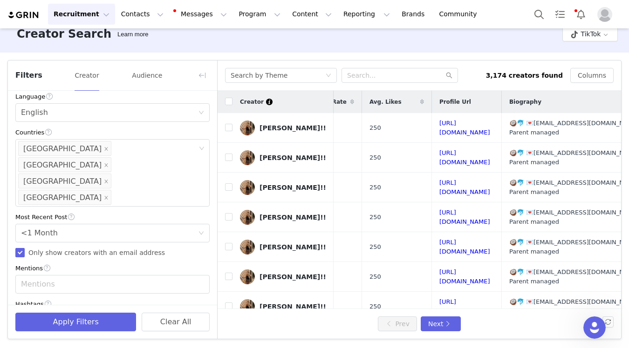
click at [89, 319] on icon "icon: close" at bounding box center [90, 320] width 3 height 3
click at [285, 75] on div "Search by Theme" at bounding box center [278, 75] width 95 height 14
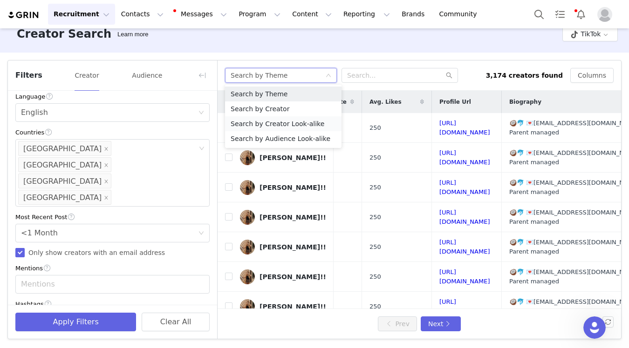
click at [307, 127] on li "Search by Creator Look-alike" at bounding box center [283, 123] width 116 height 15
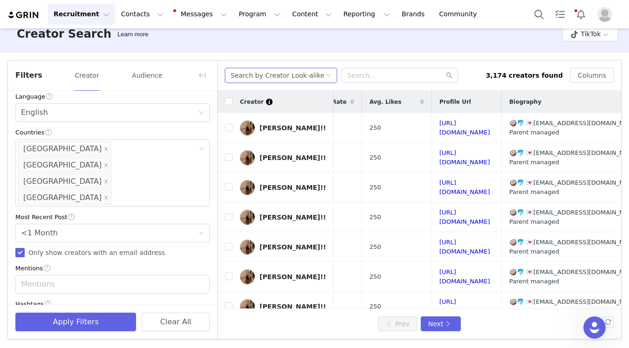
click at [89, 319] on icon "icon: close" at bounding box center [91, 321] width 5 height 5
click at [356, 79] on input "text" at bounding box center [399, 75] width 116 height 15
click at [360, 77] on input "text" at bounding box center [399, 75] width 116 height 15
paste input "megsdeangelis"
click at [349, 76] on input "megsdeangelis" at bounding box center [399, 75] width 116 height 15
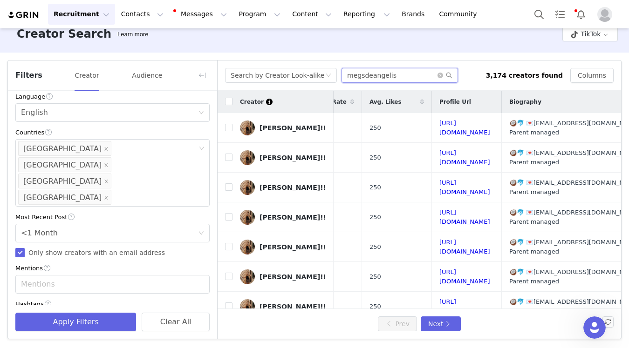
click at [89, 319] on icon "icon: close" at bounding box center [91, 321] width 5 height 5
type input "megsdeangelis"
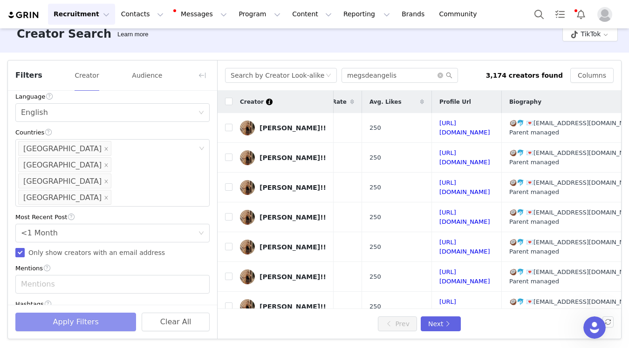
click at [83, 319] on button "Apply Filters" at bounding box center [75, 322] width 121 height 19
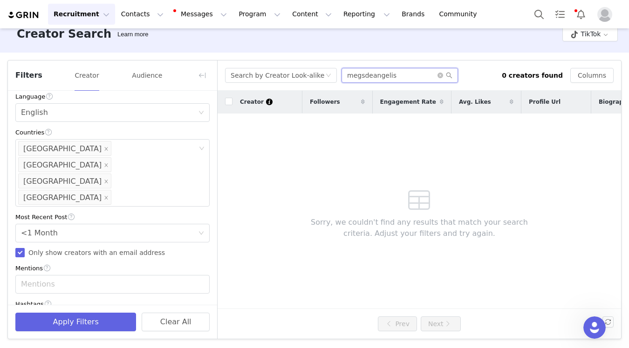
click at [398, 80] on input "megsdeangelis" at bounding box center [399, 75] width 116 height 15
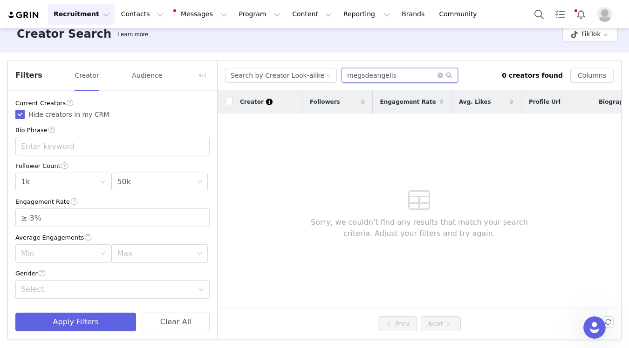
drag, startPoint x: 402, startPoint y: 77, endPoint x: 334, endPoint y: 38, distance: 79.1
click at [334, 38] on div "Creator Search Learn more TikTok Filters Creator Audience Current Creators Hide…" at bounding box center [314, 174] width 629 height 319
click at [280, 82] on div "Search by Creator Look-alike" at bounding box center [278, 75] width 94 height 14
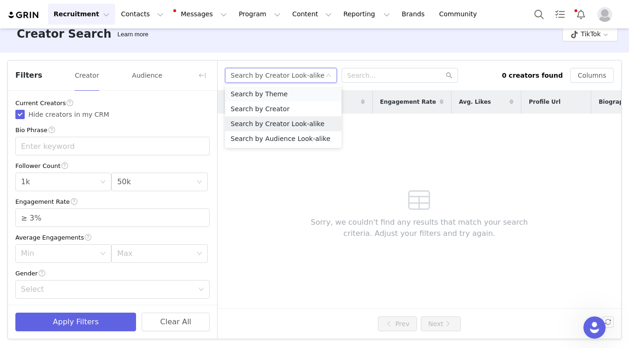
click at [284, 96] on li "Search by Theme" at bounding box center [283, 94] width 116 height 15
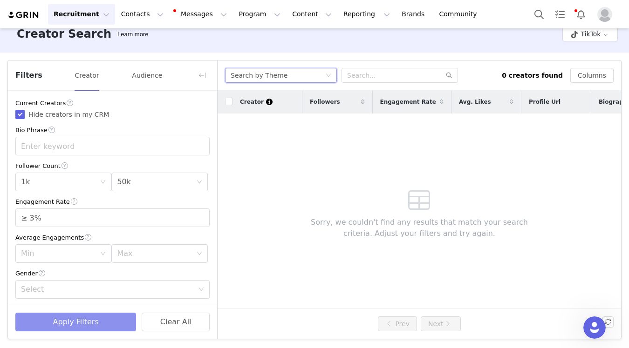
click at [63, 324] on button "Apply Filters" at bounding box center [75, 322] width 121 height 19
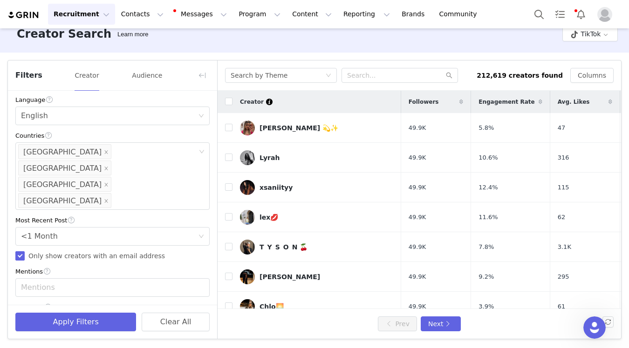
scroll to position [249, 0]
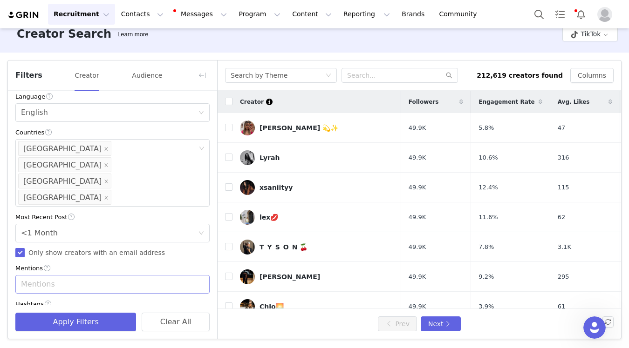
click at [125, 280] on div "Mentions" at bounding box center [108, 284] width 175 height 9
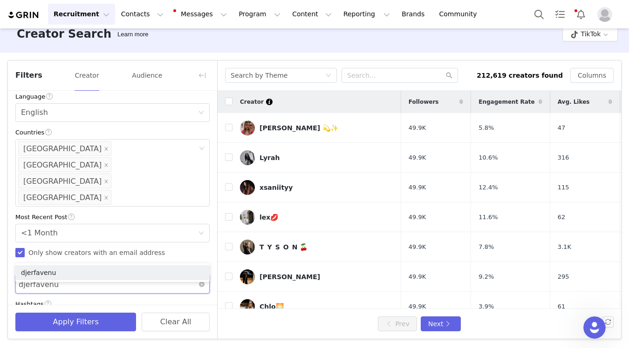
type input "djerfavenue"
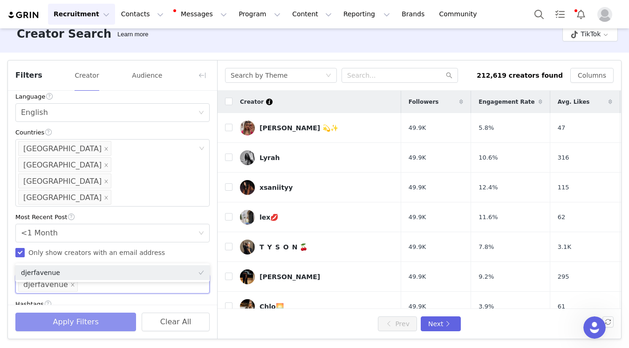
click at [107, 325] on button "Apply Filters" at bounding box center [75, 322] width 121 height 19
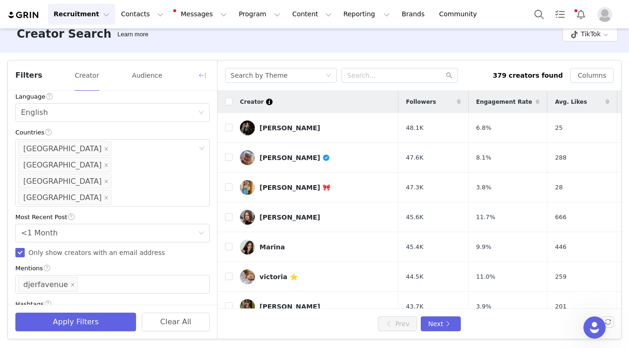
click at [197, 72] on button "button" at bounding box center [202, 75] width 15 height 15
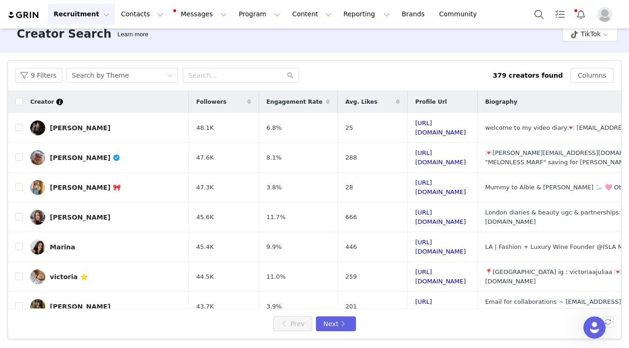
scroll to position [435, 0]
click at [17, 101] on input "checkbox" at bounding box center [18, 101] width 7 height 7
checkbox input "false"
checkbox input "true"
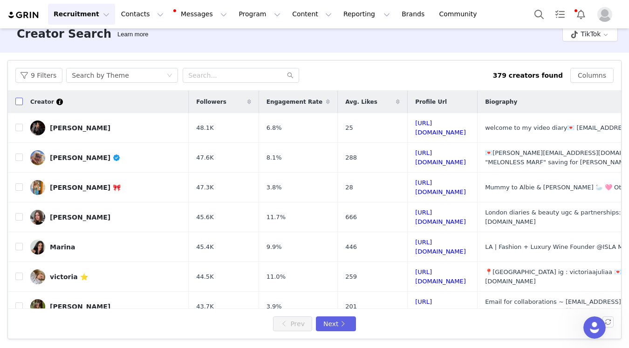
checkbox input "true"
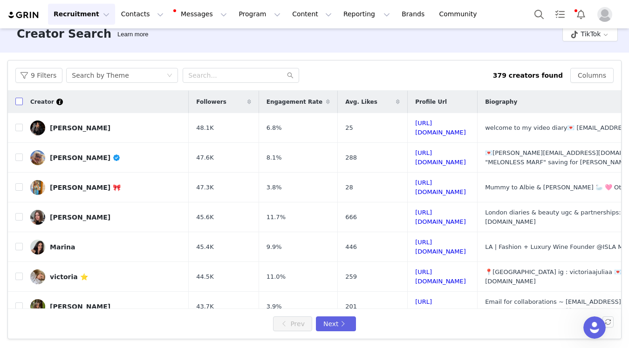
checkbox input "true"
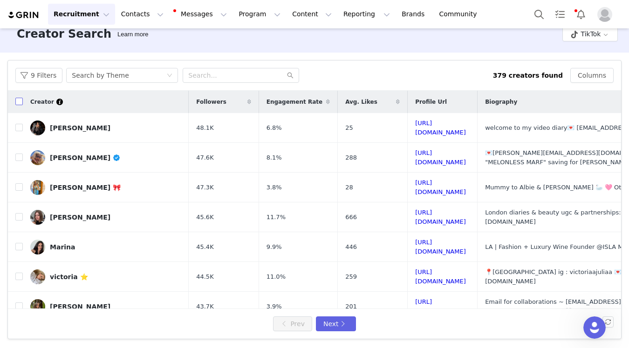
checkbox input "true"
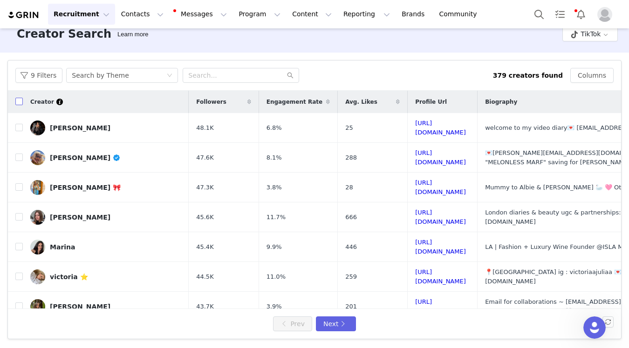
checkbox input "true"
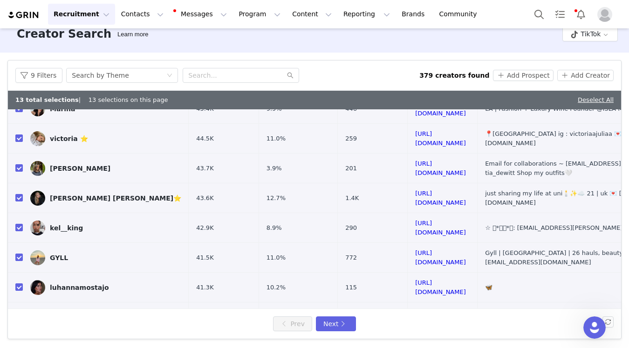
scroll to position [360, 0]
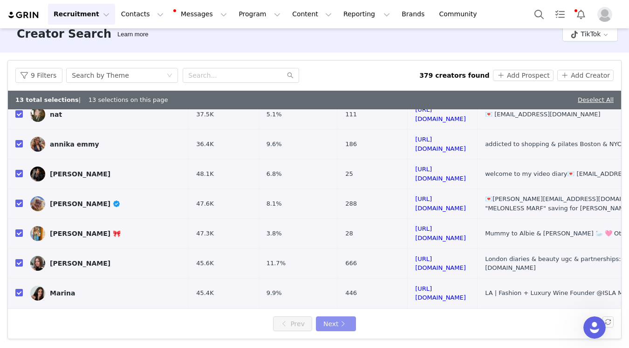
click at [332, 323] on button "Next" at bounding box center [336, 324] width 40 height 15
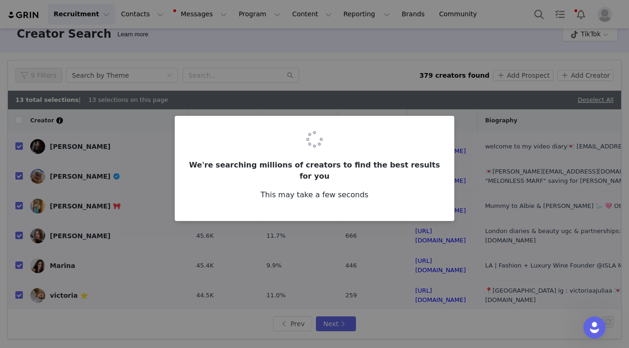
checkbox input "false"
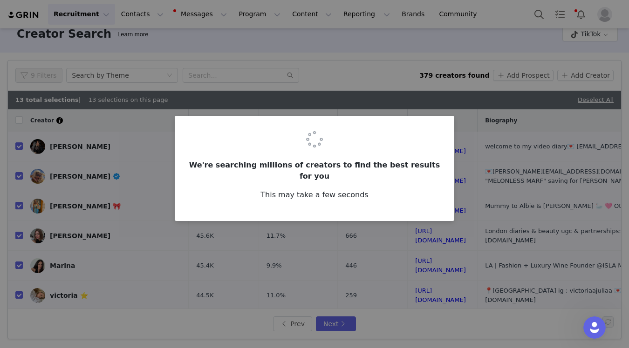
checkbox input "false"
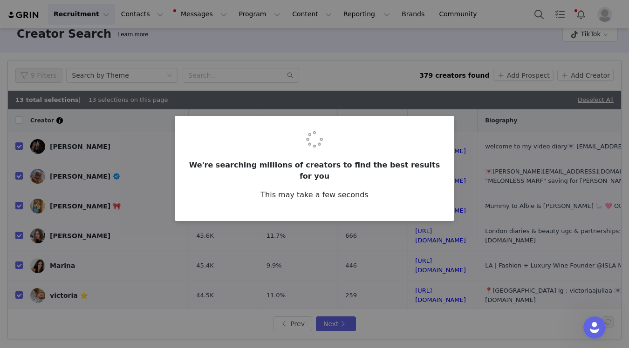
checkbox input "false"
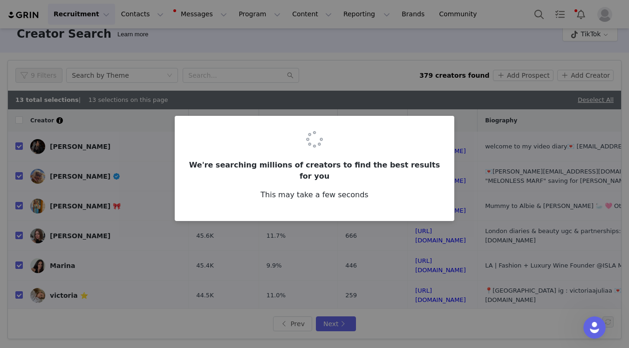
checkbox input "false"
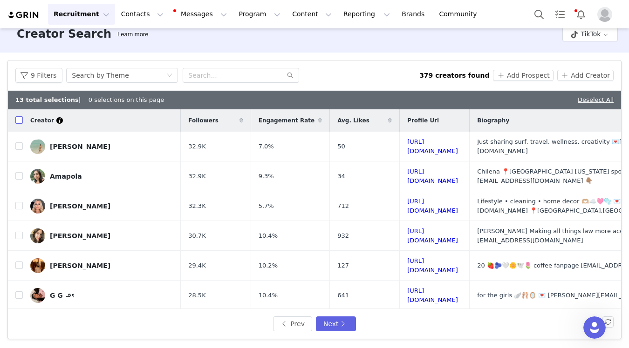
click at [19, 121] on input "checkbox" at bounding box center [18, 119] width 7 height 7
checkbox input "false"
checkbox input "true"
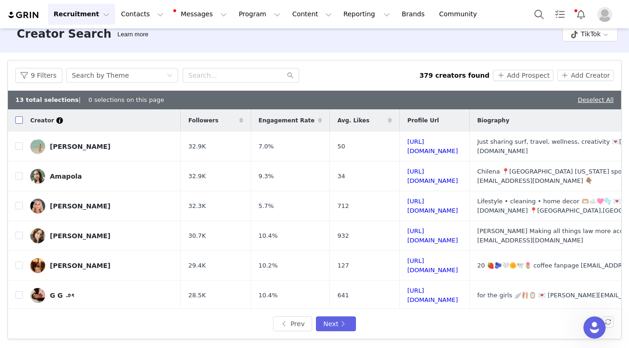
checkbox input "true"
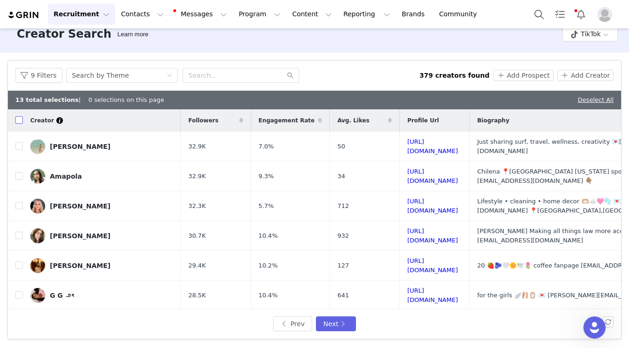
checkbox input "true"
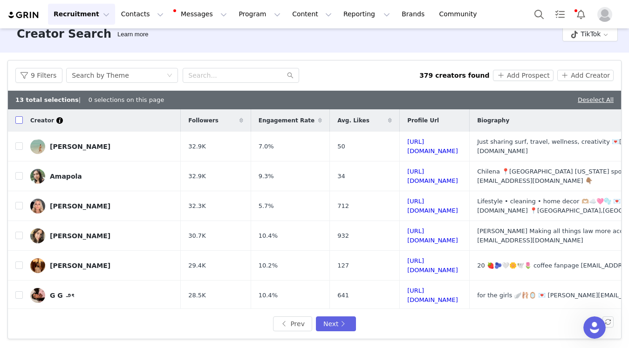
checkbox input "true"
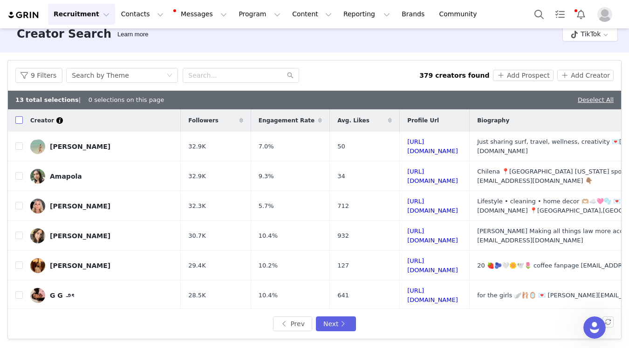
checkbox input "true"
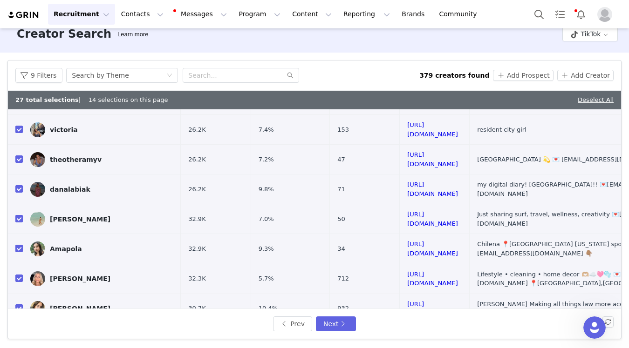
scroll to position [363, 0]
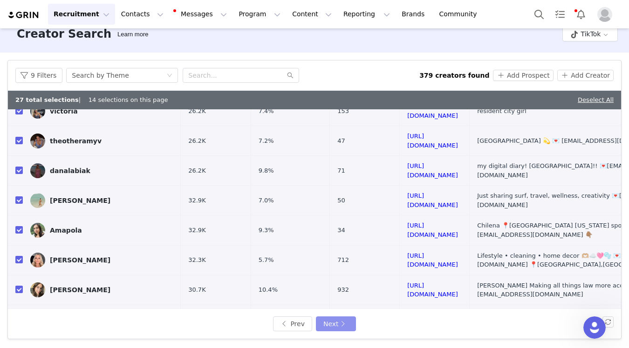
click at [343, 327] on button "Next" at bounding box center [336, 324] width 40 height 15
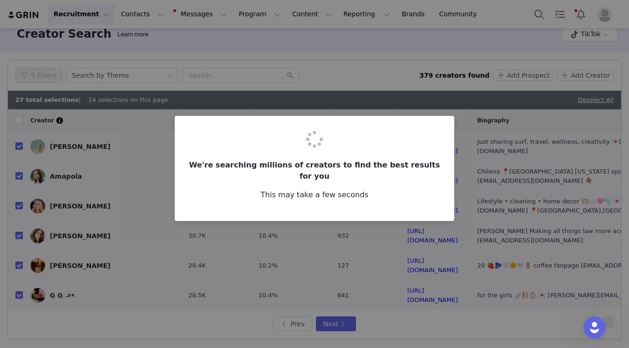
checkbox input "false"
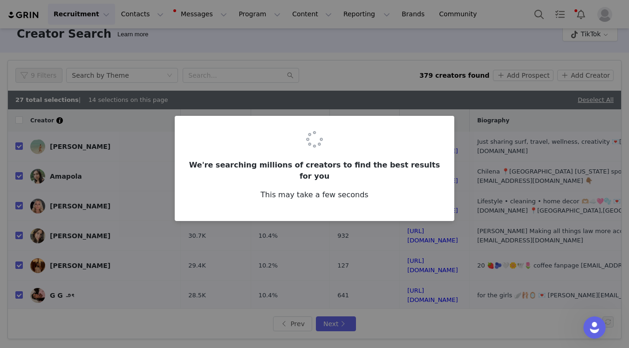
checkbox input "false"
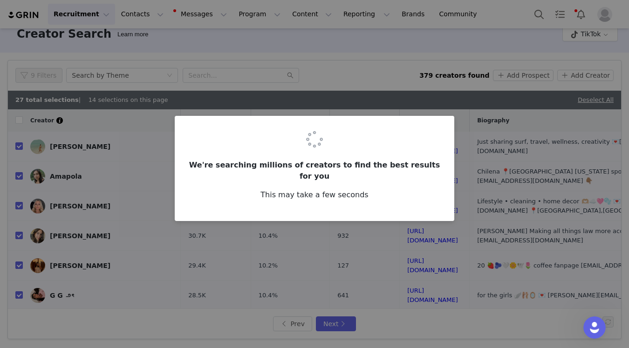
checkbox input "false"
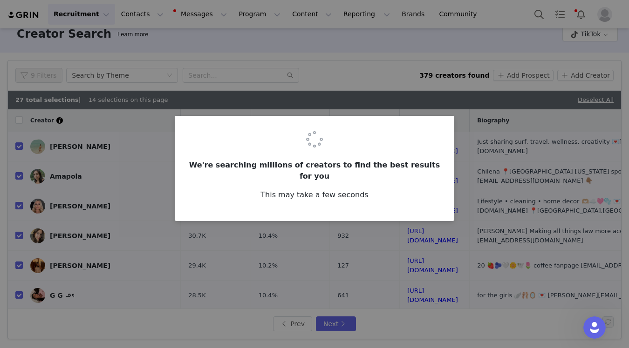
checkbox input "false"
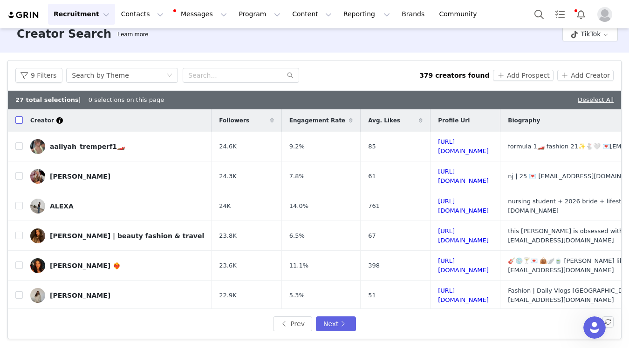
click at [17, 118] on input "checkbox" at bounding box center [18, 119] width 7 height 7
checkbox input "false"
checkbox input "true"
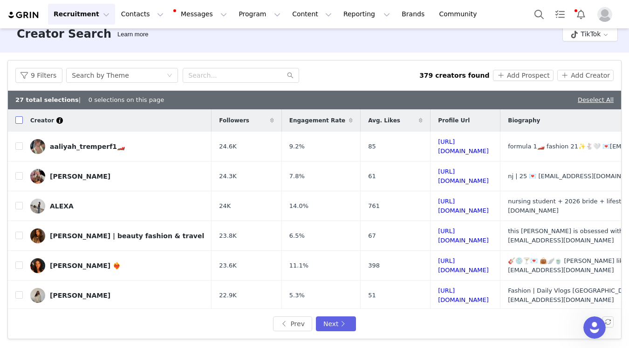
checkbox input "true"
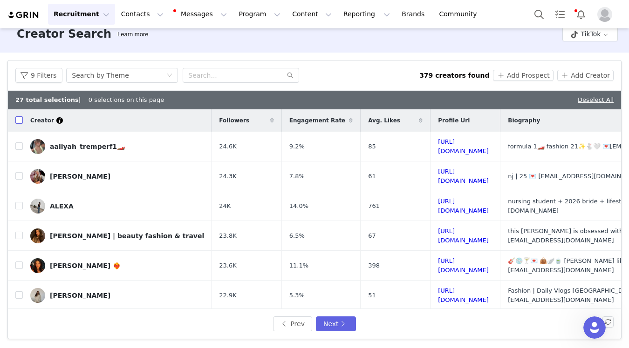
checkbox input "true"
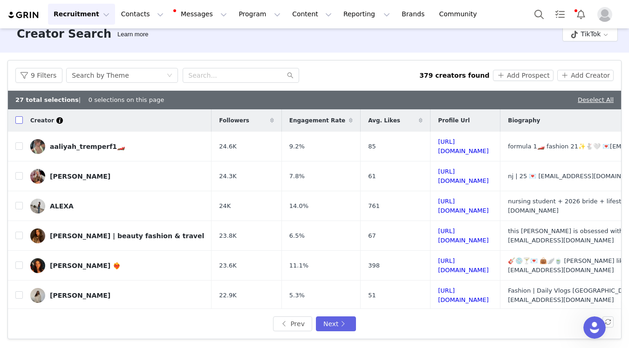
checkbox input "true"
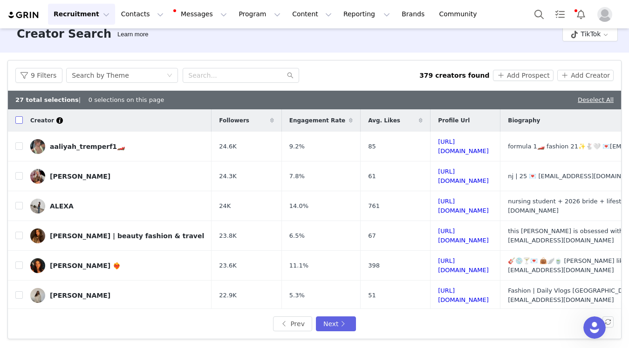
checkbox input "true"
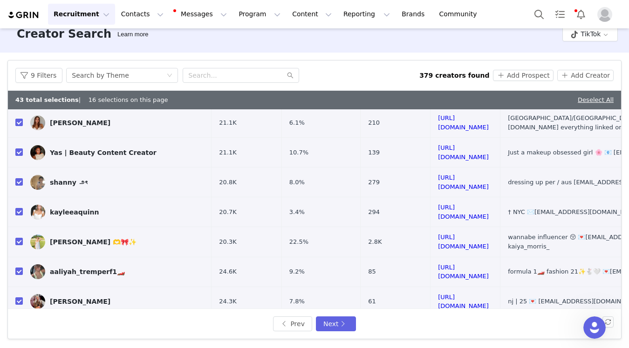
scroll to position [354, 0]
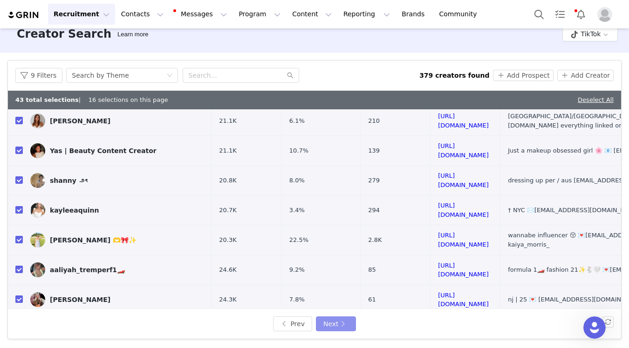
click at [332, 330] on button "Next" at bounding box center [336, 324] width 40 height 15
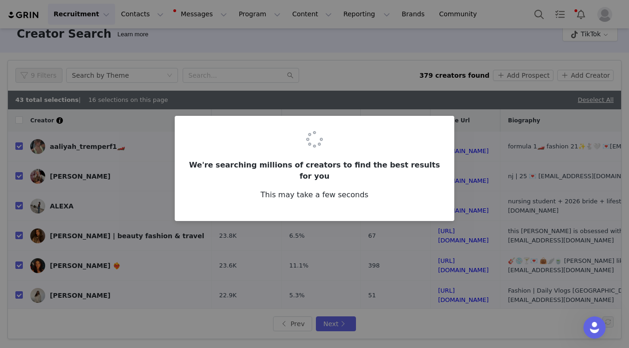
checkbox input "false"
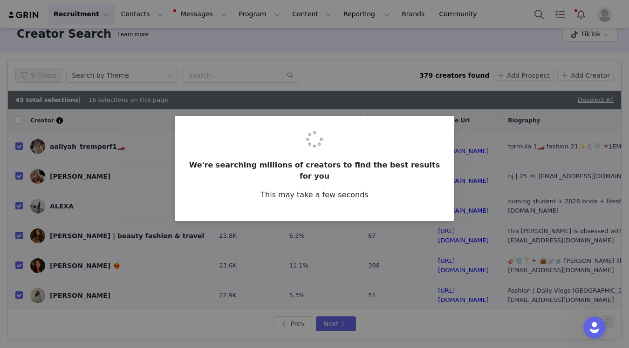
checkbox input "false"
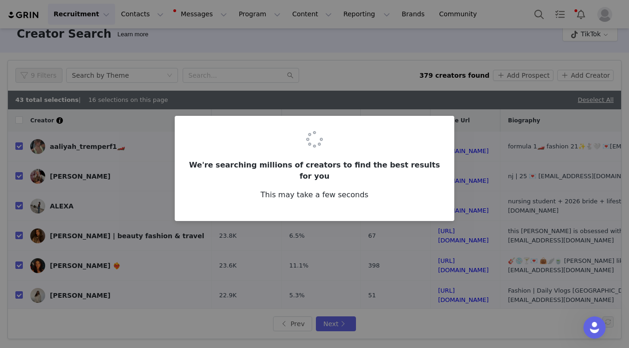
checkbox input "false"
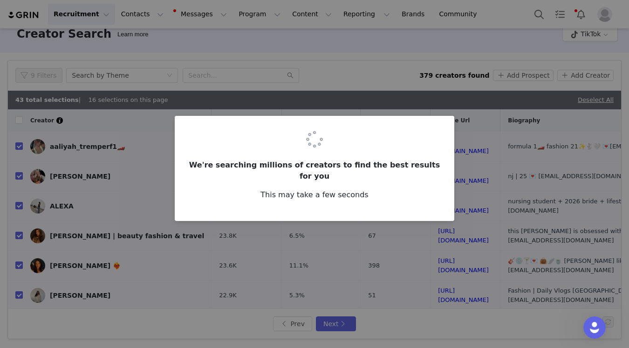
checkbox input "false"
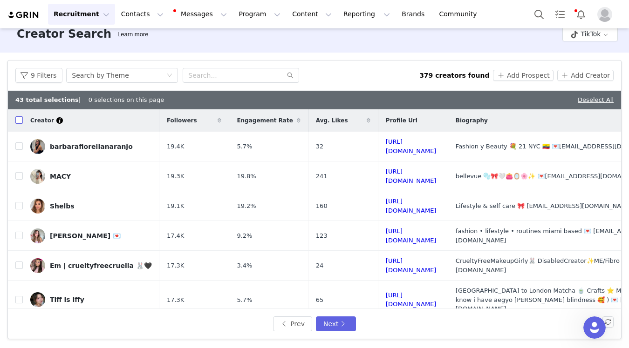
click at [20, 124] on input "checkbox" at bounding box center [18, 119] width 7 height 7
checkbox input "false"
checkbox input "true"
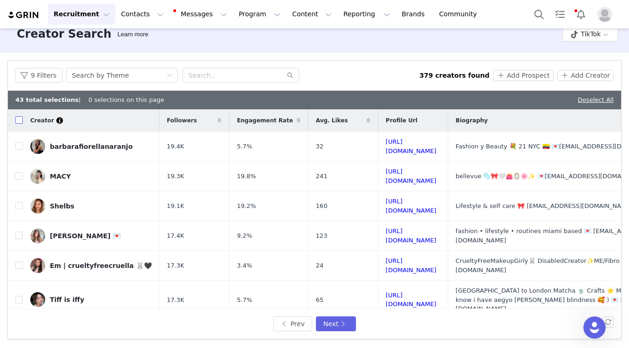
checkbox input "true"
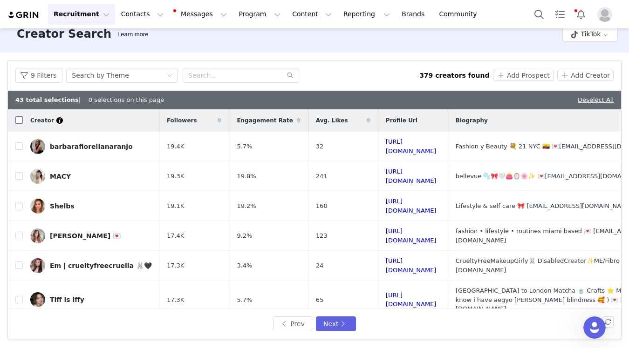
checkbox input "true"
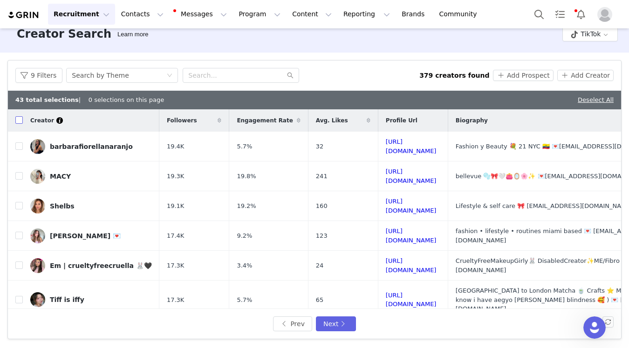
checkbox input "true"
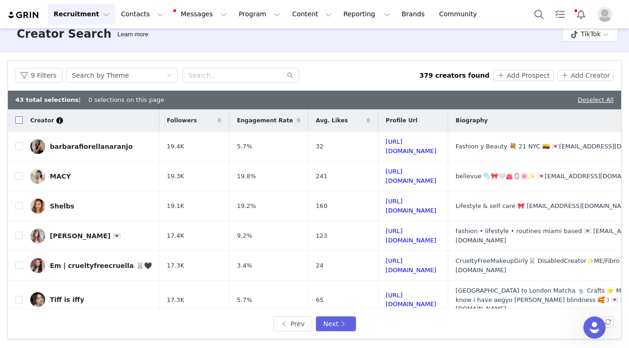
checkbox input "true"
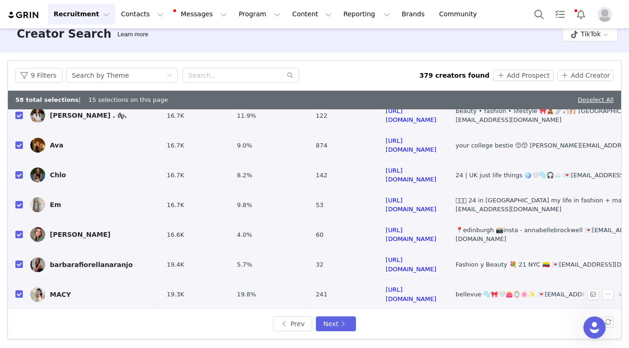
scroll to position [367, 0]
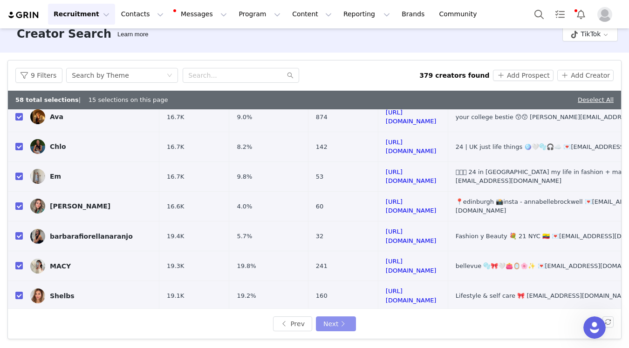
click at [327, 326] on button "Next" at bounding box center [336, 324] width 40 height 15
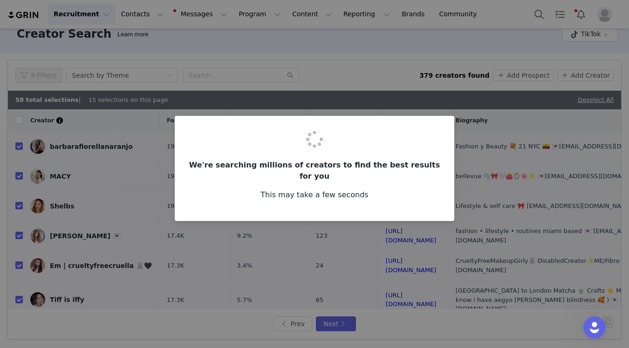
checkbox input "false"
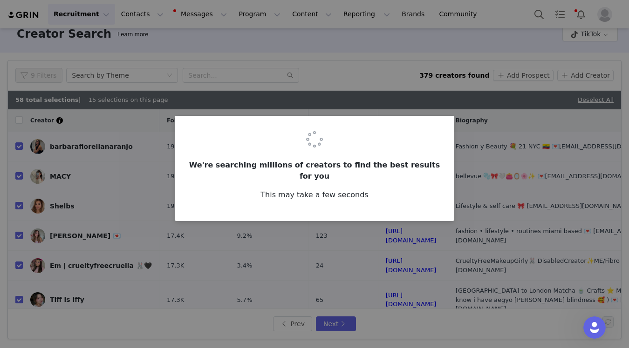
checkbox input "false"
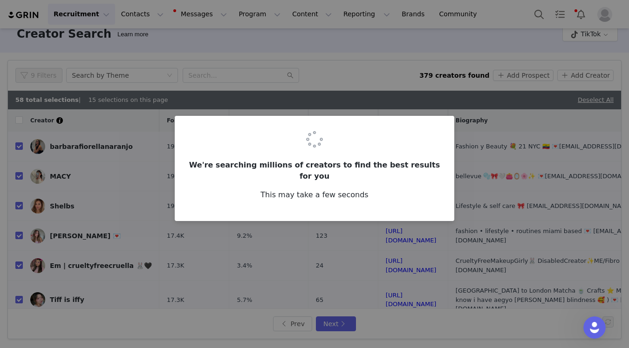
checkbox input "false"
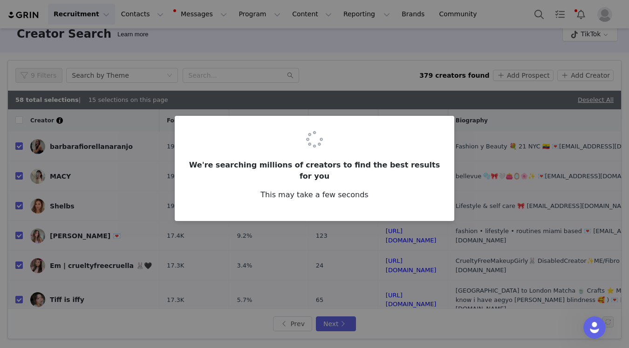
checkbox input "false"
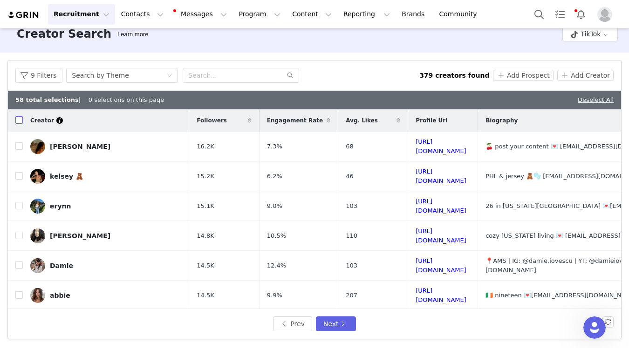
click at [20, 121] on input "checkbox" at bounding box center [18, 119] width 7 height 7
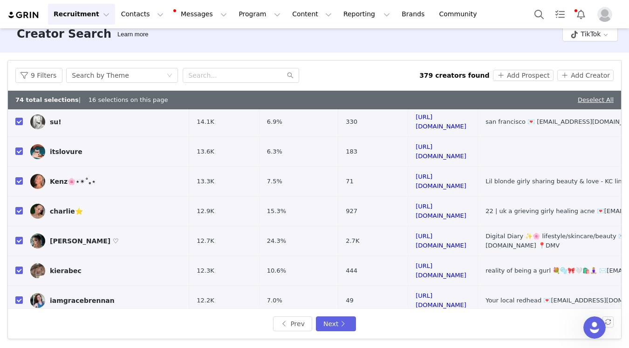
scroll to position [360, 0]
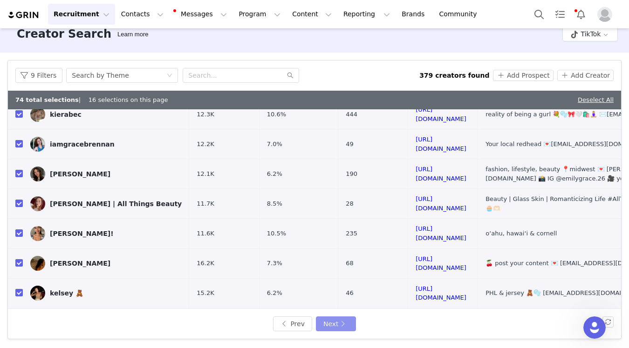
click at [339, 324] on button "Next" at bounding box center [336, 324] width 40 height 15
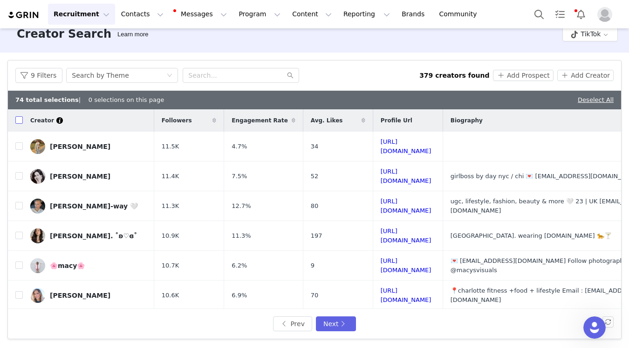
click at [18, 119] on input "checkbox" at bounding box center [18, 119] width 7 height 7
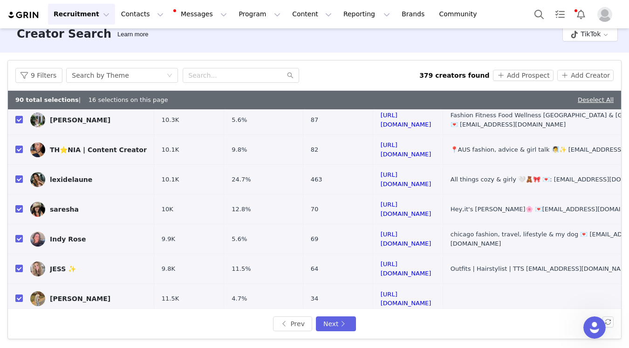
scroll to position [354, 0]
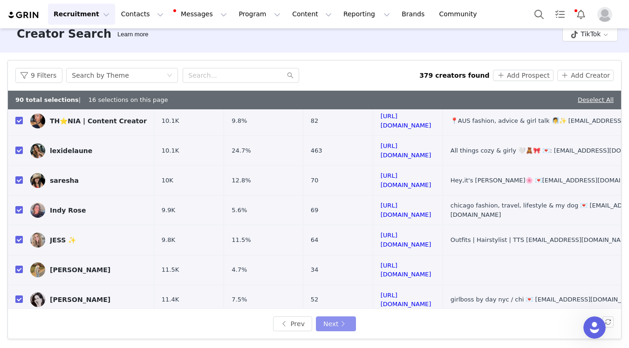
click at [344, 325] on button "Next" at bounding box center [336, 324] width 40 height 15
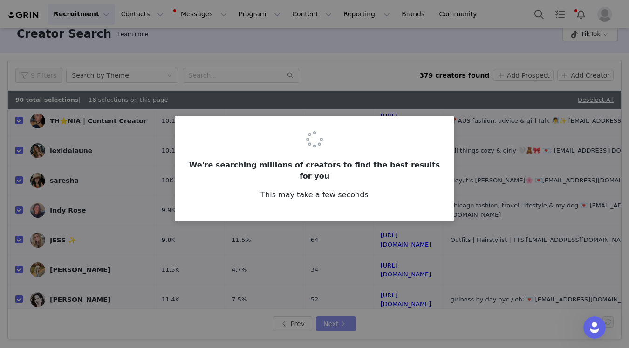
scroll to position [0, 0]
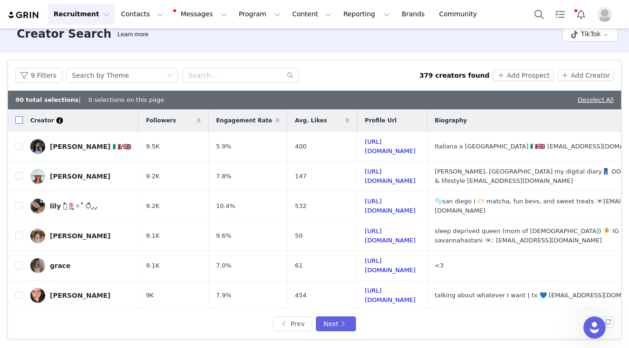
click at [19, 120] on input "checkbox" at bounding box center [18, 119] width 7 height 7
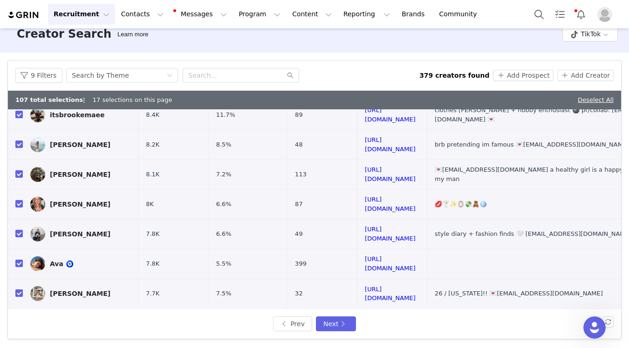
scroll to position [357, 0]
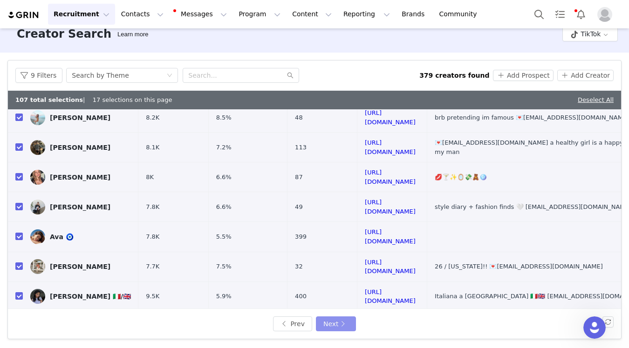
click at [338, 321] on button "Next" at bounding box center [336, 324] width 40 height 15
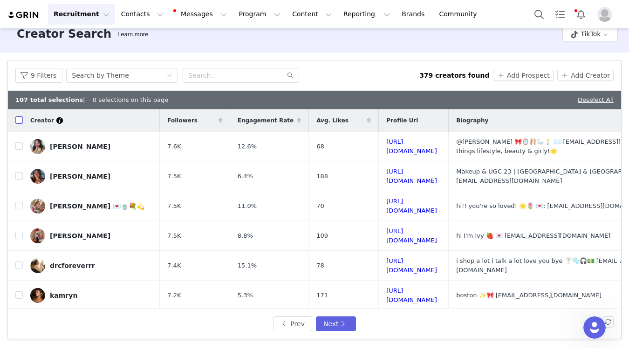
click at [20, 120] on input "checkbox" at bounding box center [18, 119] width 7 height 7
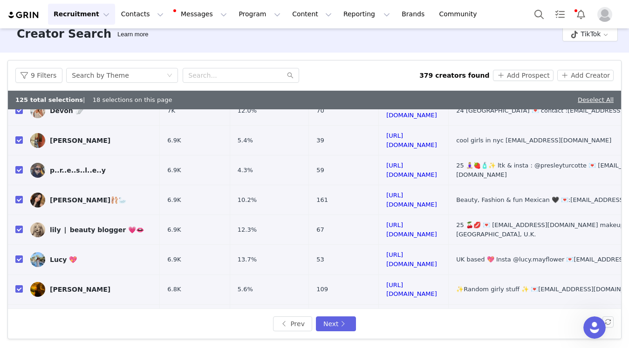
scroll to position [360, 0]
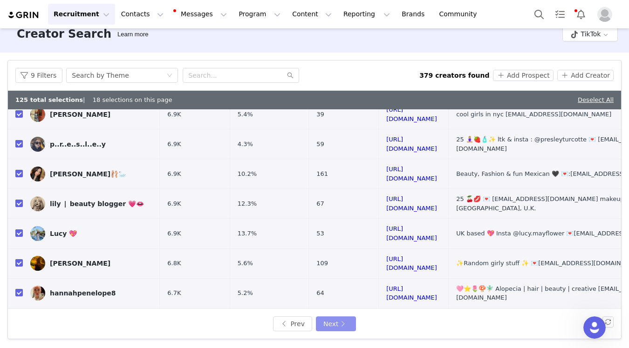
click at [328, 327] on button "Next" at bounding box center [336, 324] width 40 height 15
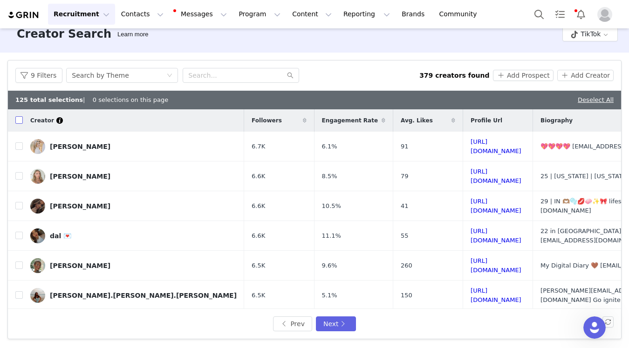
click at [19, 118] on input "checkbox" at bounding box center [18, 119] width 7 height 7
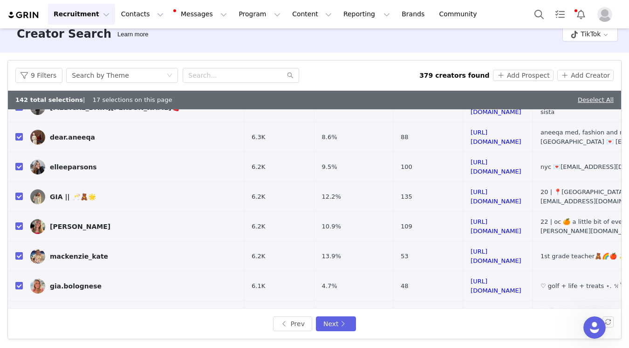
scroll to position [357, 0]
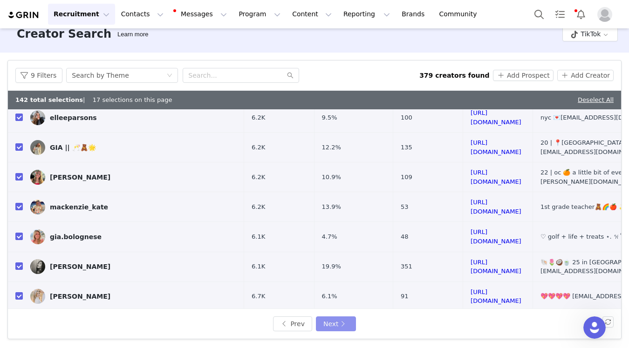
click at [339, 325] on button "Next" at bounding box center [336, 324] width 40 height 15
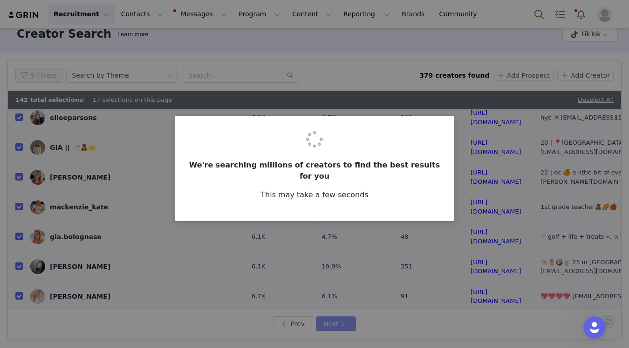
scroll to position [0, 0]
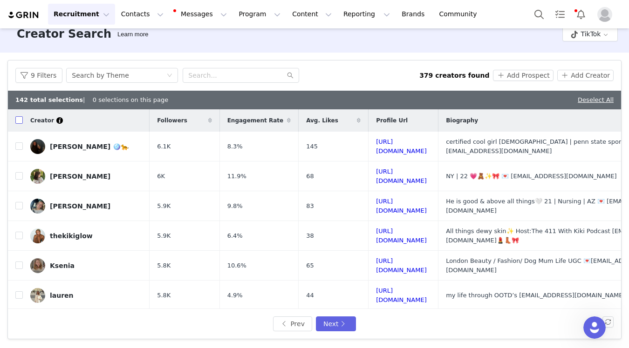
click at [17, 117] on input "checkbox" at bounding box center [18, 119] width 7 height 7
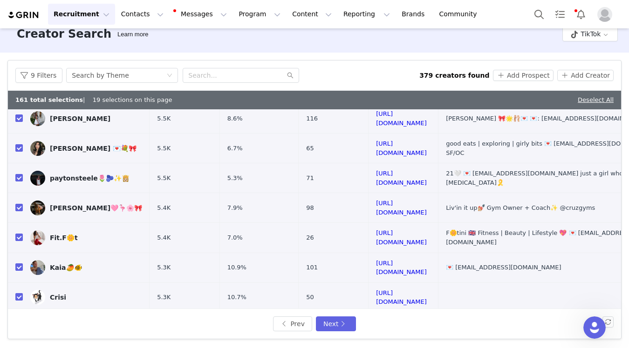
scroll to position [360, 0]
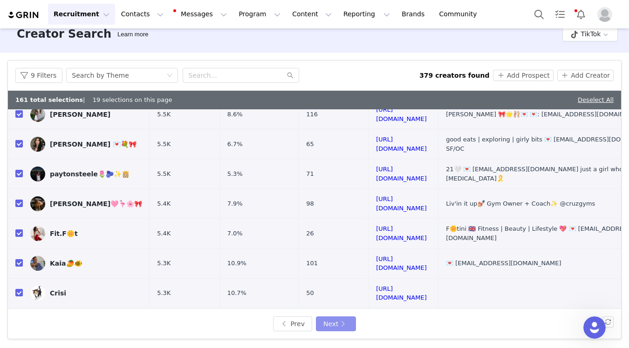
click at [341, 325] on button "Next" at bounding box center [336, 324] width 40 height 15
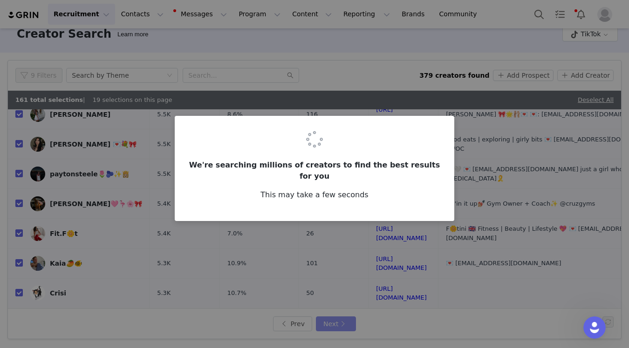
scroll to position [0, 0]
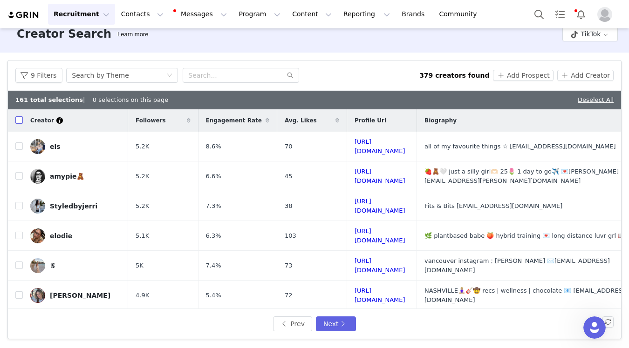
click at [20, 121] on input "checkbox" at bounding box center [18, 119] width 7 height 7
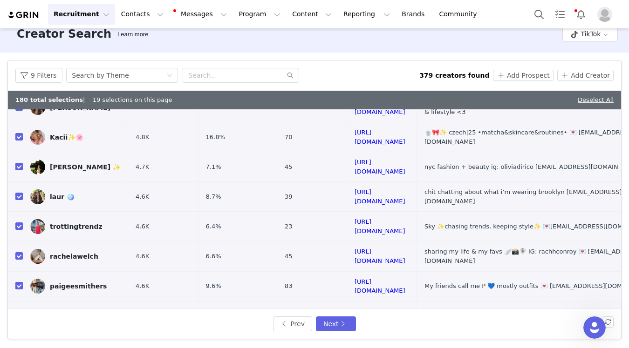
scroll to position [354, 0]
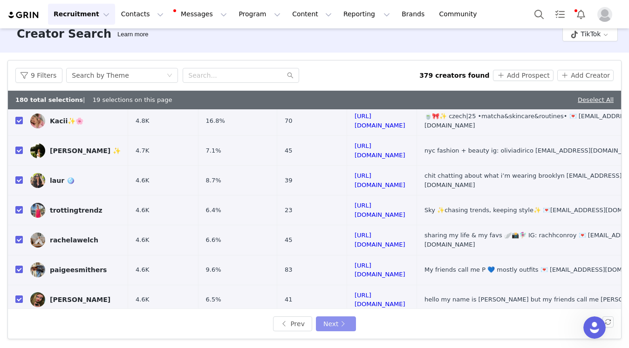
click at [329, 323] on button "Next" at bounding box center [336, 324] width 40 height 15
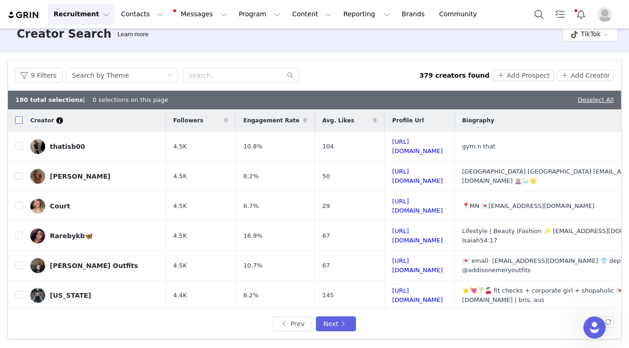
click at [18, 120] on input "checkbox" at bounding box center [18, 119] width 7 height 7
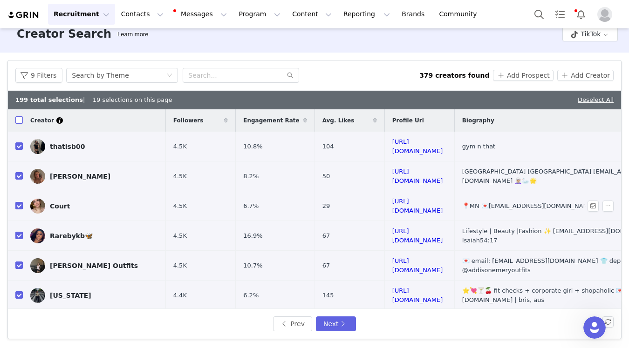
scroll to position [10, 0]
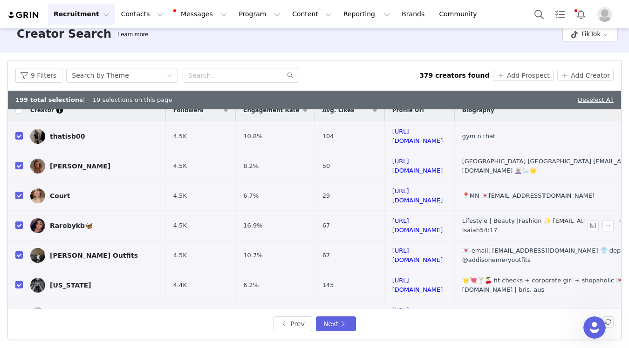
click at [16, 222] on input "checkbox" at bounding box center [18, 225] width 7 height 7
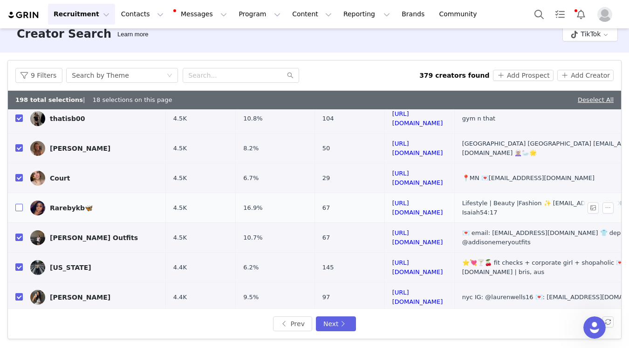
scroll to position [29, 0]
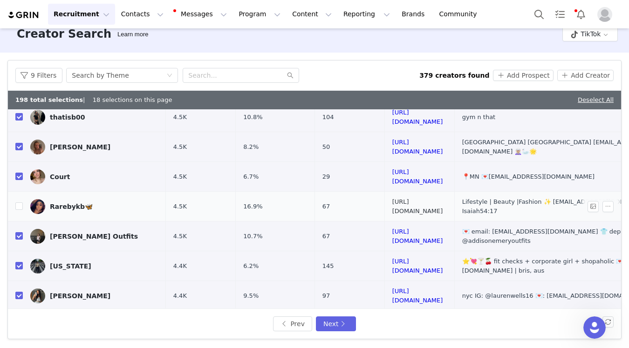
click at [416, 198] on link "https://www.tiktok.com/share/user/6868744082148557830" at bounding box center [417, 206] width 51 height 16
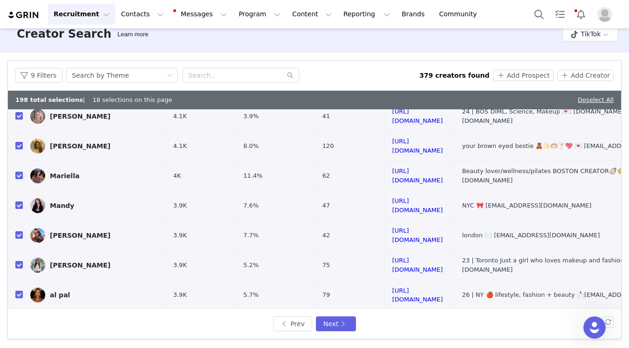
scroll to position [332, 0]
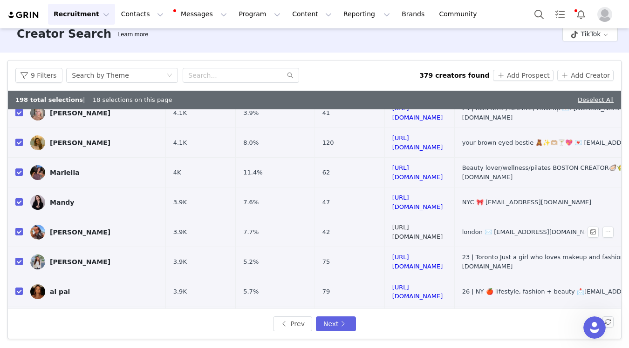
click at [392, 224] on link "https://www.tiktok.com/share/user/6909820622365721606" at bounding box center [417, 232] width 51 height 16
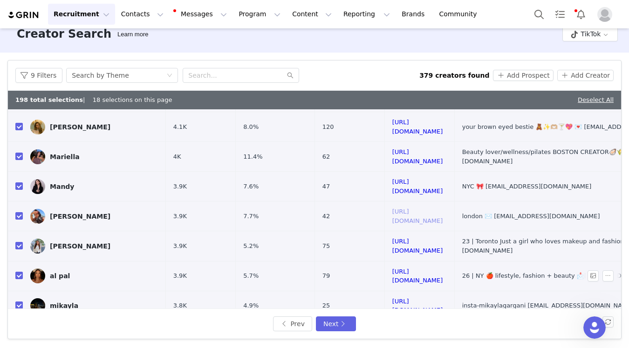
scroll to position [363, 0]
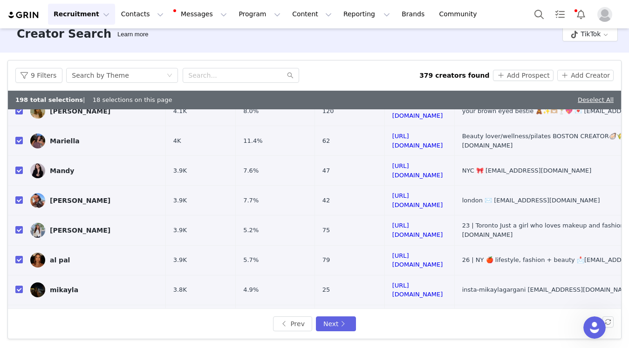
click at [392, 312] on link "https://www.tiktok.com/share/user/6923764763659092997" at bounding box center [417, 320] width 51 height 16
click at [339, 326] on button "Next" at bounding box center [336, 324] width 40 height 15
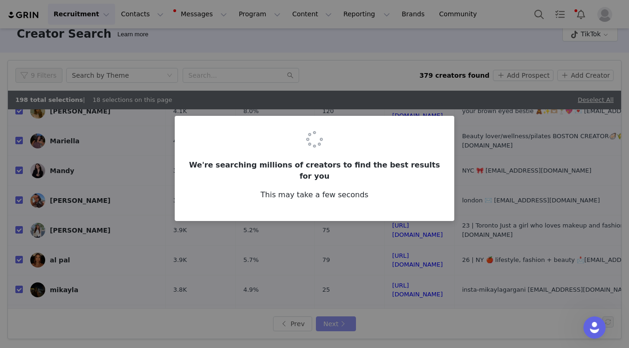
scroll to position [0, 0]
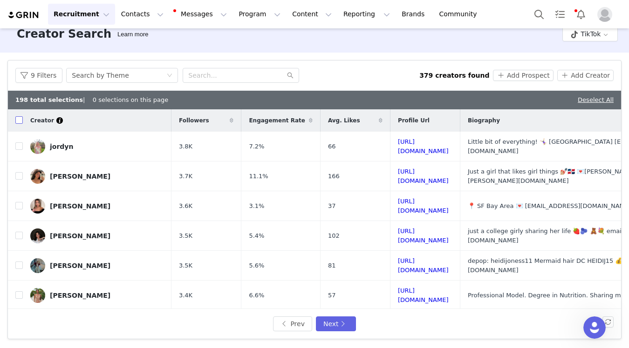
click at [20, 121] on input "checkbox" at bounding box center [18, 119] width 7 height 7
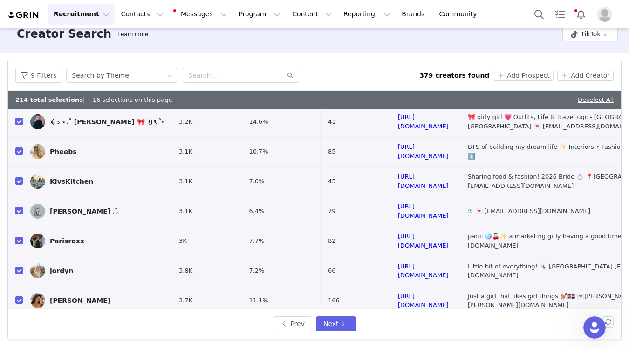
scroll to position [357, 0]
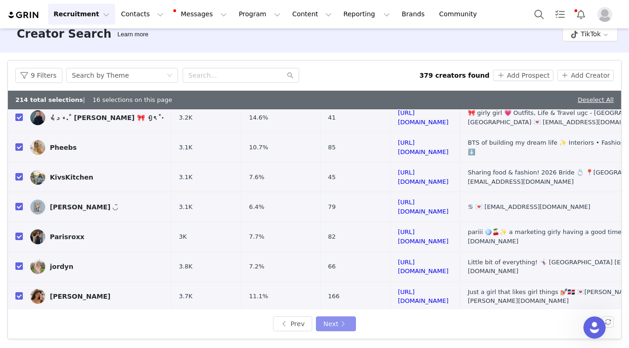
click at [336, 320] on button "Next" at bounding box center [336, 324] width 40 height 15
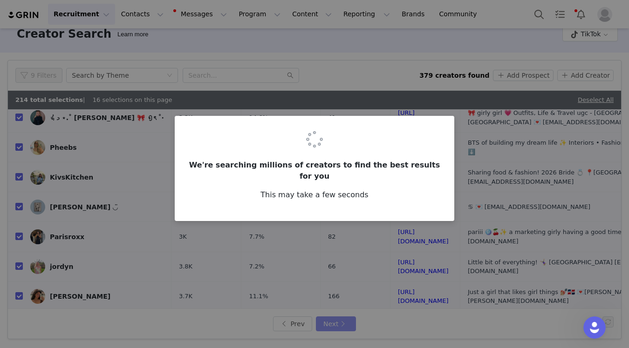
scroll to position [0, 0]
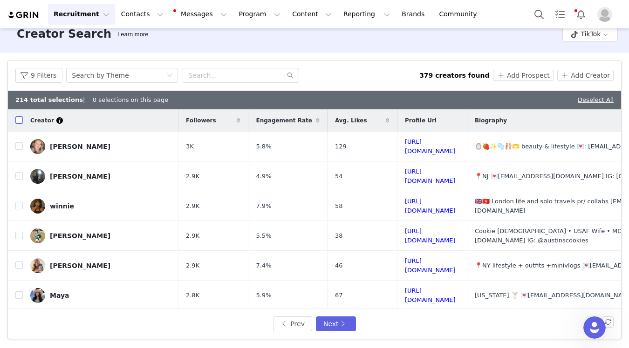
click at [17, 121] on input "checkbox" at bounding box center [18, 119] width 7 height 7
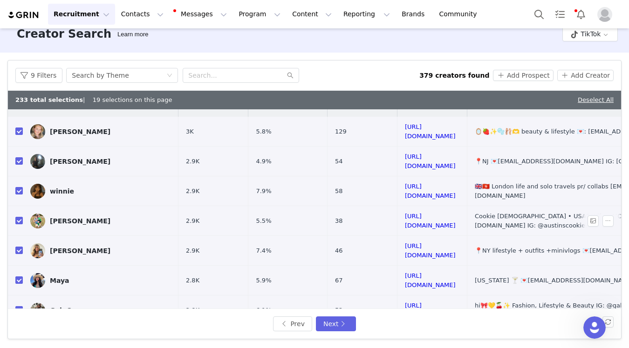
scroll to position [18, 0]
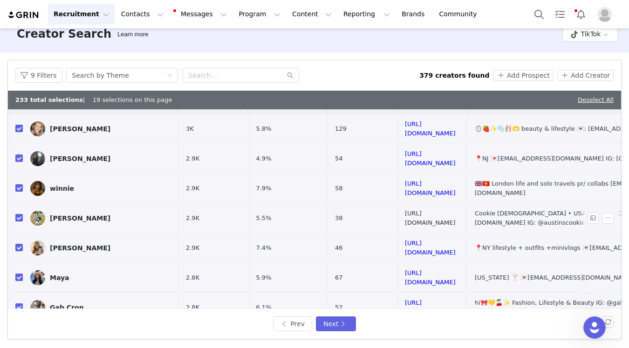
click at [405, 210] on link "https://www.tiktok.com/share/user/6924098830750581765" at bounding box center [430, 218] width 51 height 16
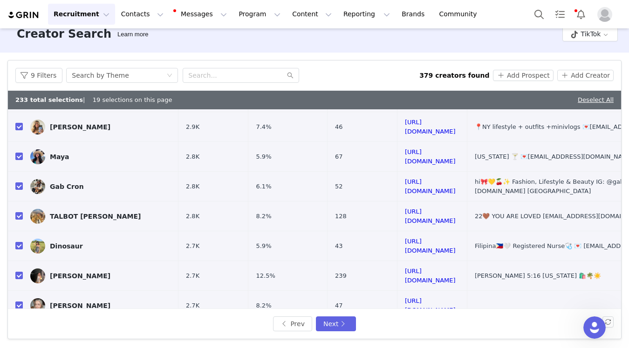
scroll to position [140, 0]
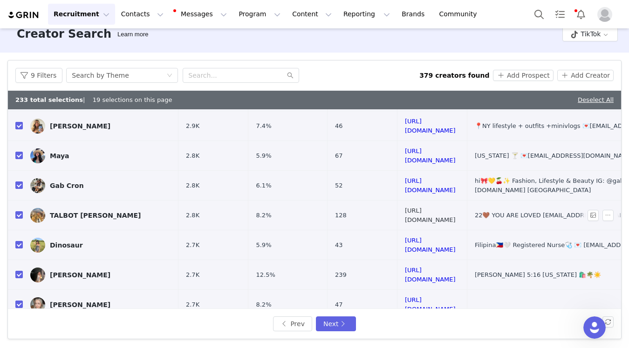
click at [405, 207] on link "https://www.tiktok.com/share/user/2179843" at bounding box center [430, 215] width 51 height 16
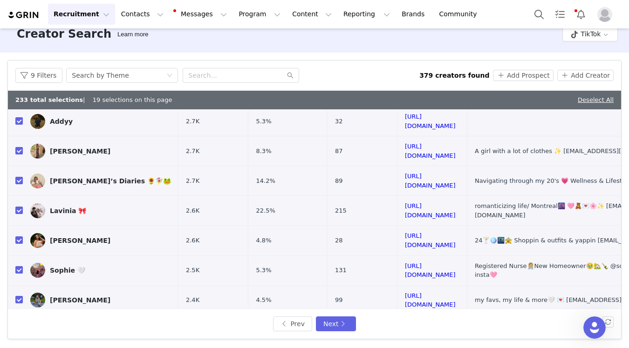
scroll to position [354, 0]
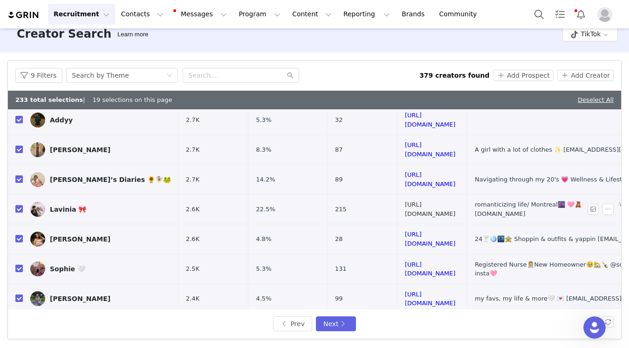
click at [405, 201] on link "https://www.tiktok.com/share/user/7055513721829278726" at bounding box center [430, 209] width 51 height 16
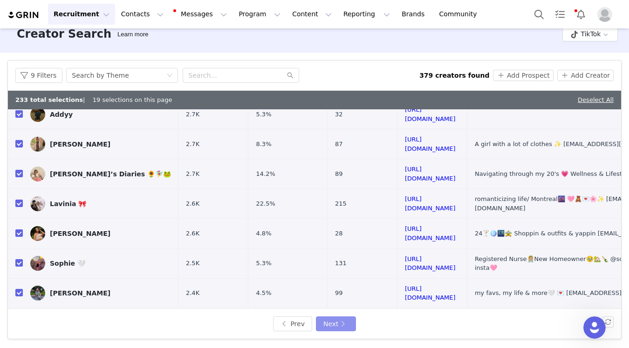
click at [343, 327] on button "Next" at bounding box center [336, 324] width 40 height 15
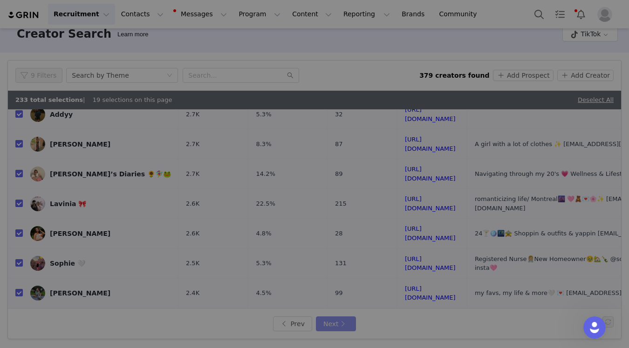
scroll to position [0, 0]
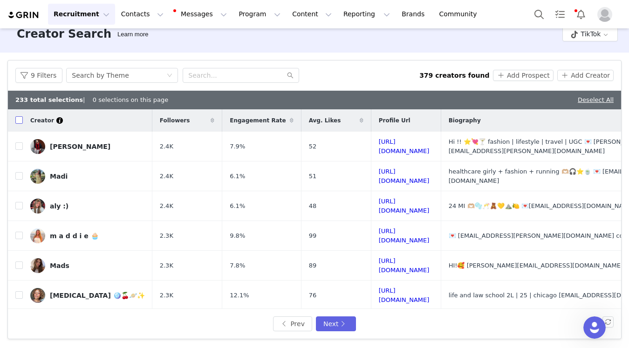
click at [21, 121] on input "checkbox" at bounding box center [18, 119] width 7 height 7
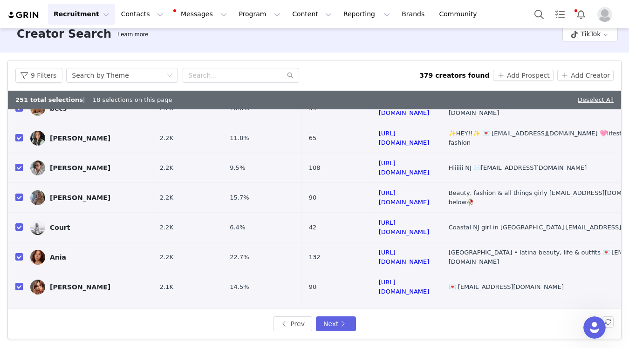
scroll to position [357, 0]
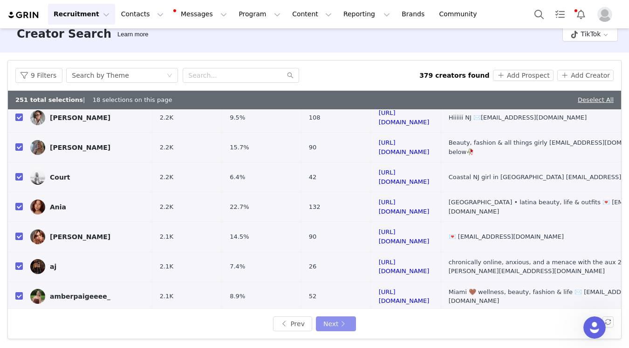
click at [331, 323] on button "Next" at bounding box center [336, 324] width 40 height 15
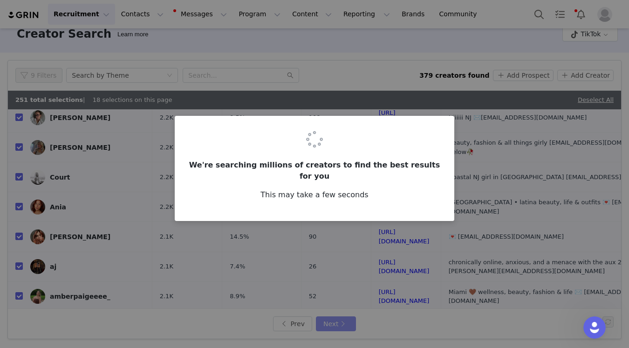
scroll to position [0, 0]
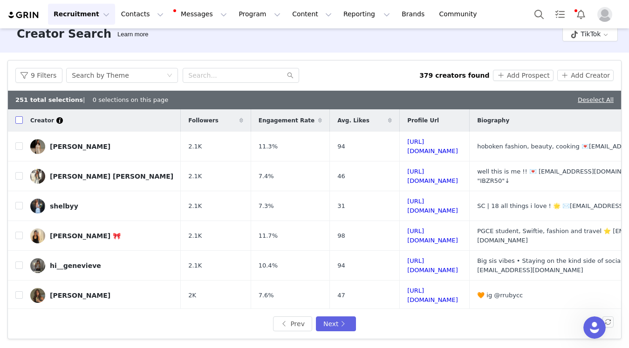
click at [18, 121] on input "checkbox" at bounding box center [18, 119] width 7 height 7
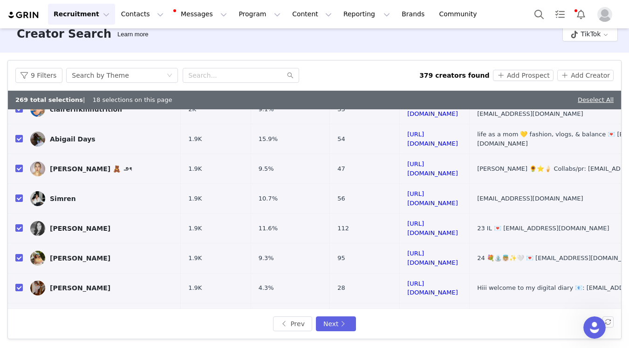
scroll to position [354, 0]
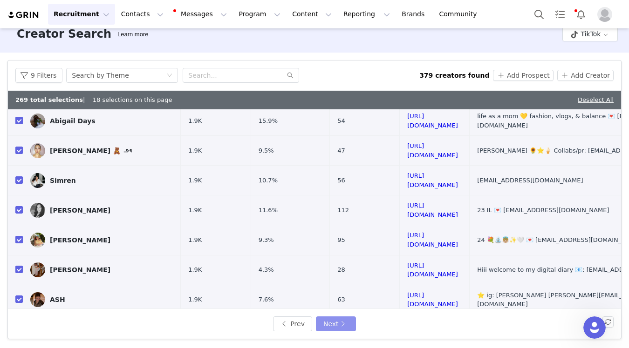
click at [335, 327] on button "Next" at bounding box center [336, 324] width 40 height 15
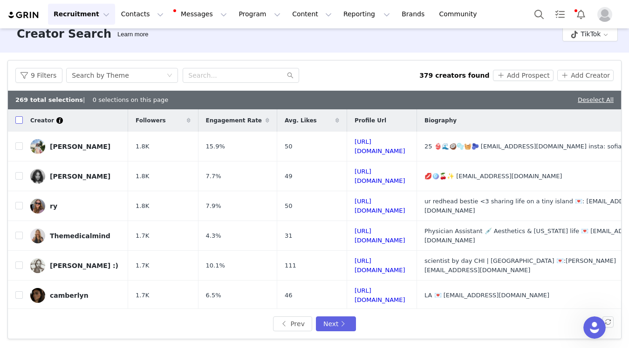
click at [19, 118] on input "checkbox" at bounding box center [18, 119] width 7 height 7
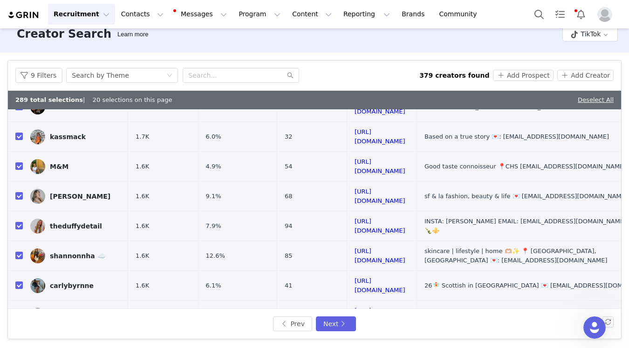
scroll to position [354, 0]
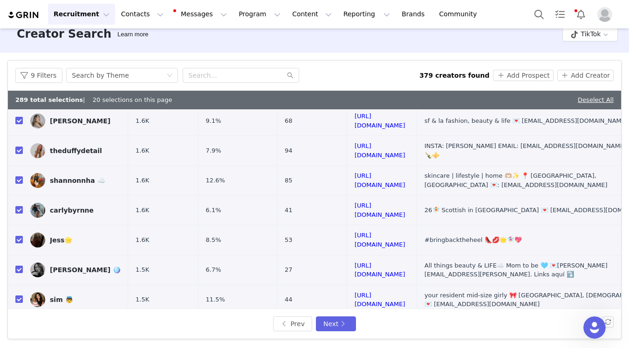
click at [382, 322] on link "https://www.tiktok.com/share/user/6532036255826329601" at bounding box center [379, 330] width 51 height 16
click at [19, 326] on input "checkbox" at bounding box center [18, 329] width 7 height 7
click at [327, 326] on button "Next" at bounding box center [336, 324] width 40 height 15
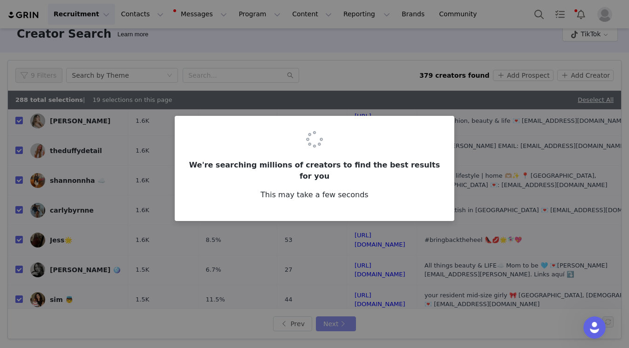
scroll to position [0, 0]
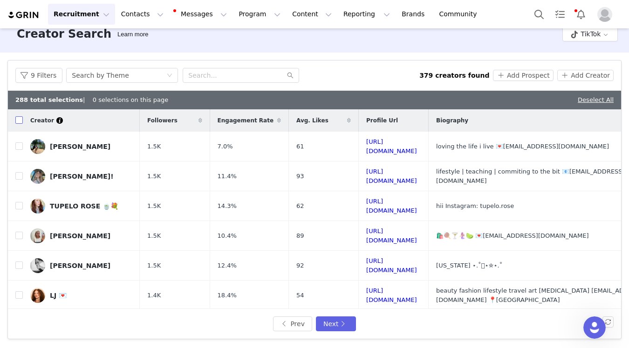
click at [20, 120] on input "checkbox" at bounding box center [18, 119] width 7 height 7
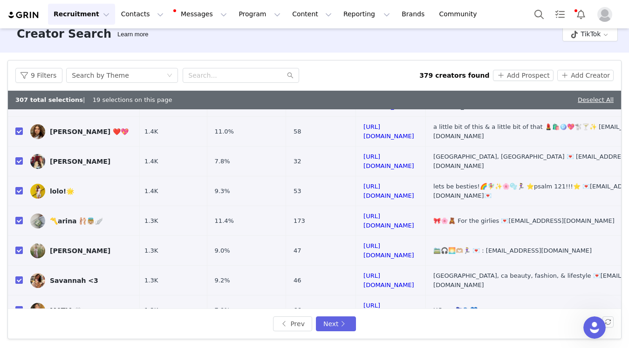
scroll to position [229, 3]
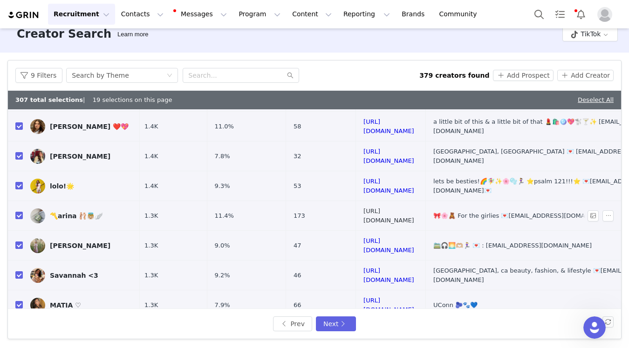
click at [394, 208] on link "https://www.tiktok.com/share/user/6737764553181414406" at bounding box center [388, 216] width 51 height 16
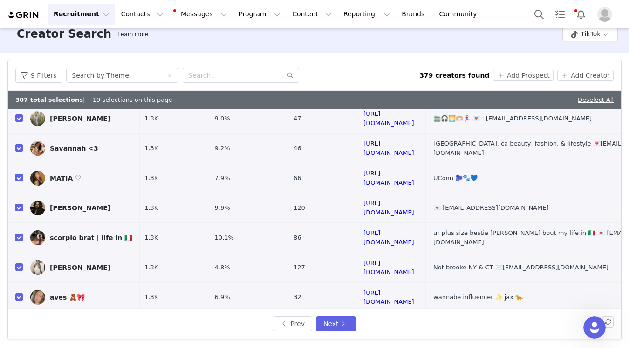
scroll to position [357, 3]
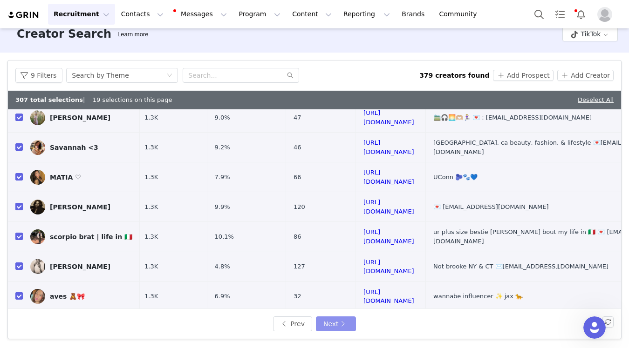
click at [345, 322] on button "Next" at bounding box center [336, 324] width 40 height 15
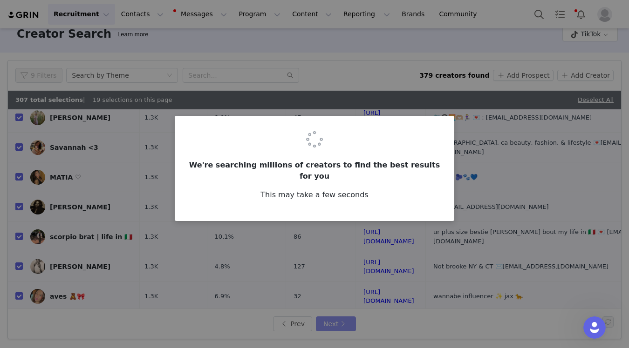
scroll to position [0, 0]
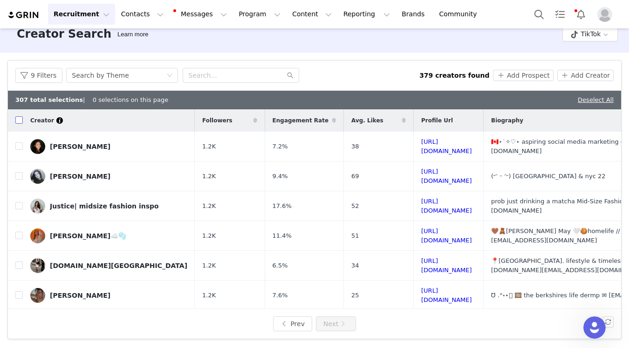
click at [19, 122] on input "checkbox" at bounding box center [18, 119] width 7 height 7
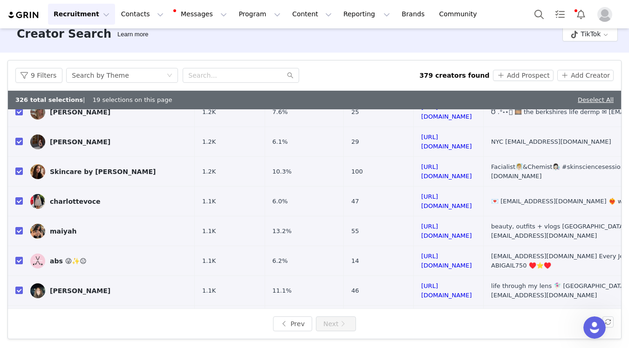
scroll to position [188, 0]
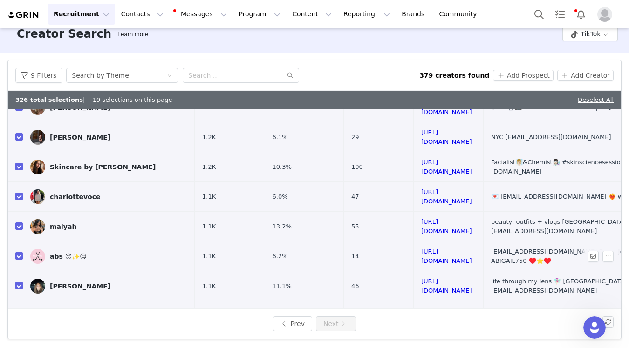
click at [21, 252] on input "checkbox" at bounding box center [18, 255] width 7 height 7
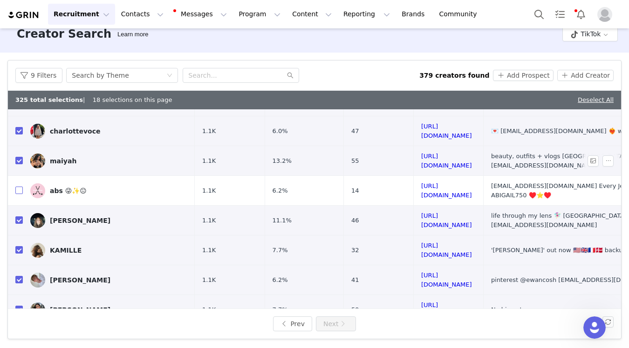
scroll to position [223, 0]
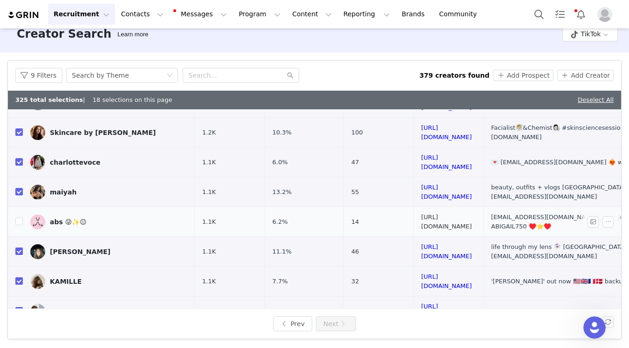
click at [442, 214] on link "https://www.tiktok.com/share/user/7332248236991218730" at bounding box center [446, 222] width 51 height 16
click at [17, 218] on input "checkbox" at bounding box center [18, 221] width 7 height 7
click at [519, 72] on button "Add Prospect" at bounding box center [523, 75] width 60 height 11
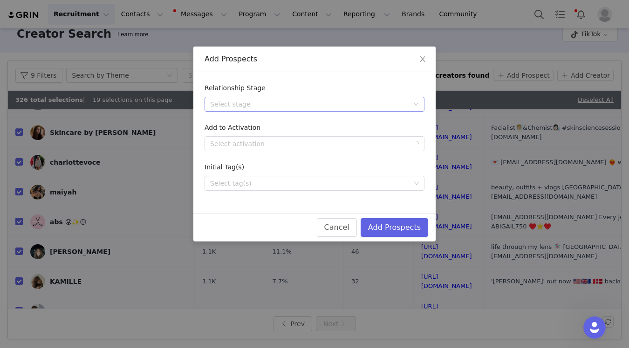
click at [282, 104] on div "Select stage" at bounding box center [309, 104] width 198 height 9
click at [269, 125] on li "Gifted" at bounding box center [314, 123] width 220 height 15
click at [268, 184] on div "Select tag(s)" at bounding box center [310, 183] width 200 height 9
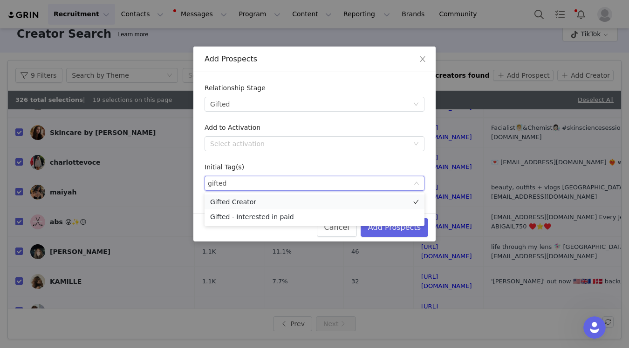
click at [272, 201] on li "Gifted Creator" at bounding box center [314, 202] width 220 height 15
click at [279, 159] on form "Relationship Stage Select stage Gifted Add to Activation Select activation Init…" at bounding box center [314, 137] width 220 height 108
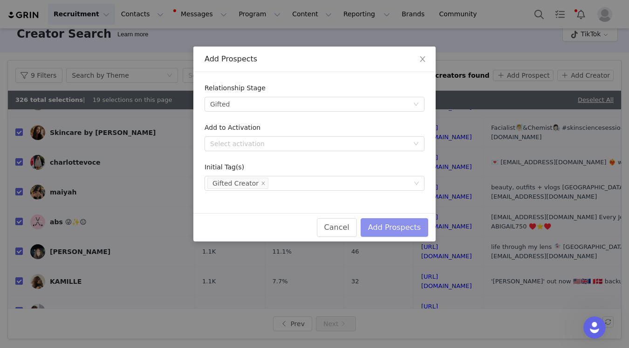
click at [400, 225] on button "Add Prospects" at bounding box center [395, 227] width 68 height 19
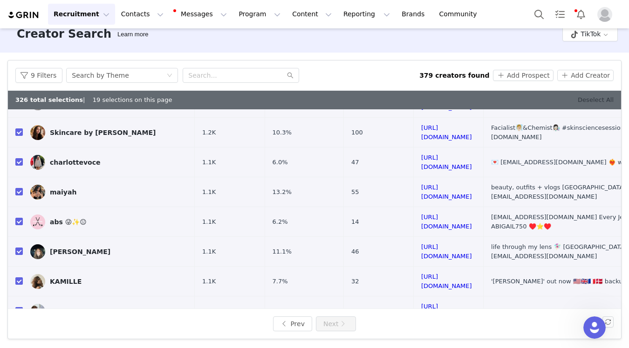
click at [589, 100] on link "Deselect All" at bounding box center [596, 99] width 36 height 7
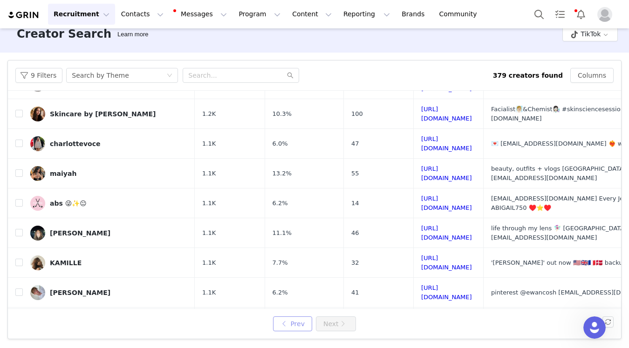
click at [288, 325] on button "Prev" at bounding box center [292, 324] width 39 height 15
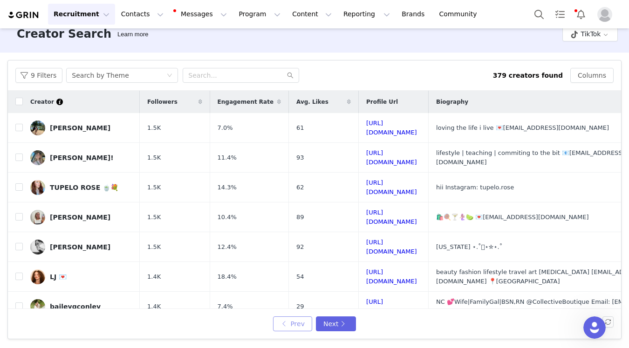
click at [288, 325] on button "Prev" at bounding box center [292, 324] width 39 height 15
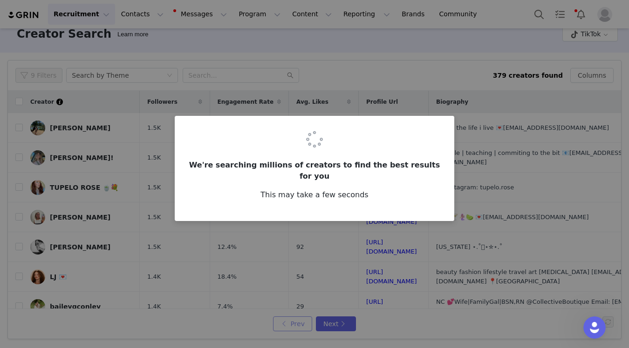
click at [288, 325] on button "Prev" at bounding box center [292, 324] width 39 height 15
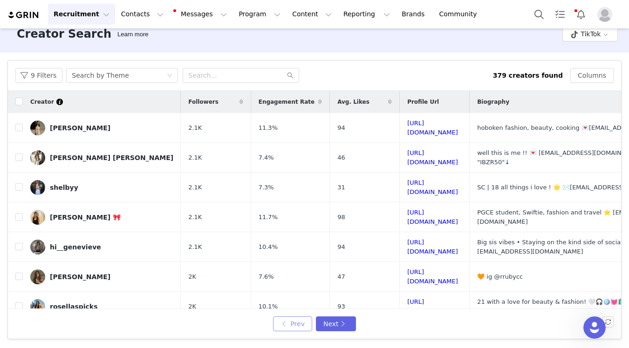
click at [288, 325] on button "Prev" at bounding box center [292, 324] width 39 height 15
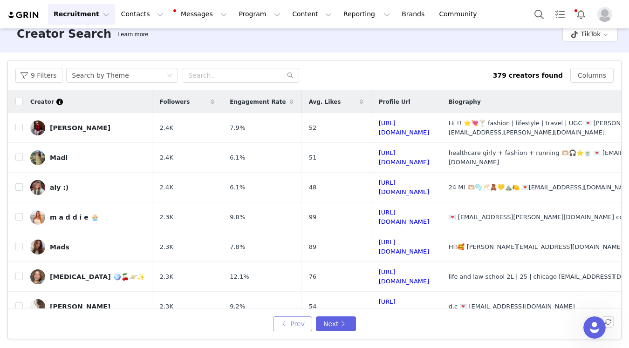
click at [288, 325] on button "Prev" at bounding box center [292, 324] width 39 height 15
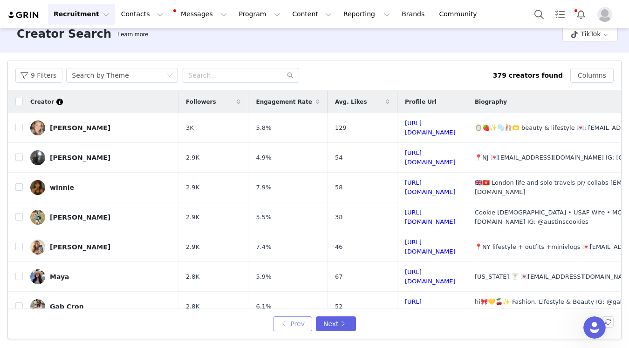
click at [288, 325] on button "Prev" at bounding box center [292, 324] width 39 height 15
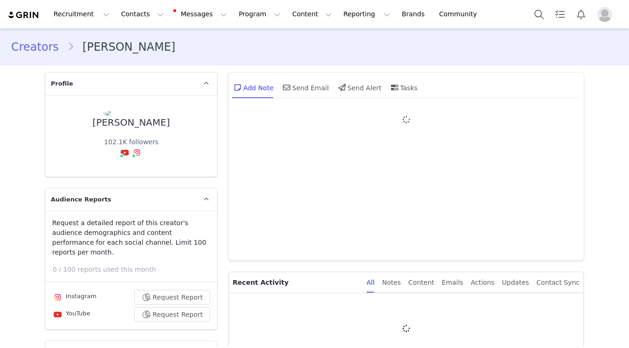
type input "+1 ([GEOGRAPHIC_DATA])"
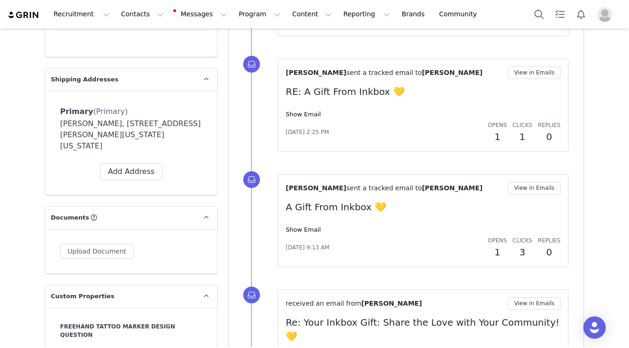
scroll to position [734, 0]
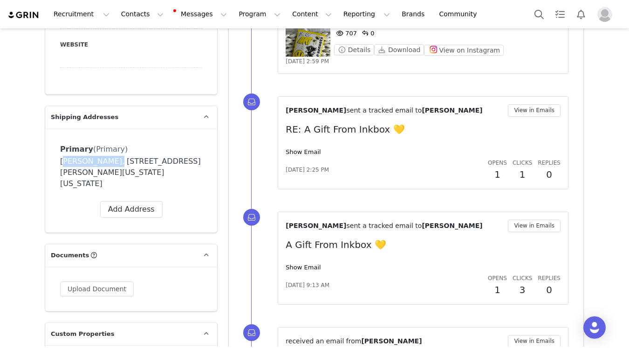
drag, startPoint x: 109, startPoint y: 152, endPoint x: 61, endPoint y: 154, distance: 48.0
click at [61, 156] on div "[PERSON_NAME], [STREET_ADDRESS][PERSON_NAME][US_STATE][US_STATE]" at bounding box center [131, 173] width 142 height 34
copy div "[PERSON_NAME]"
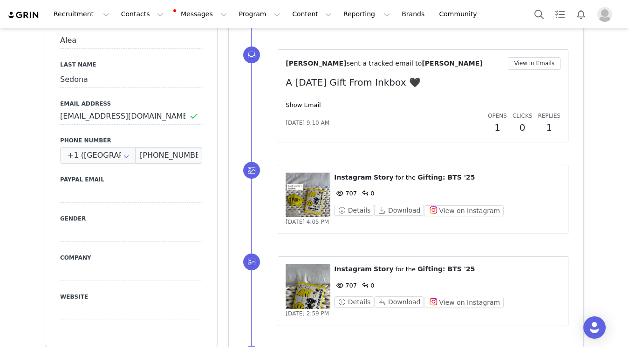
scroll to position [429, 0]
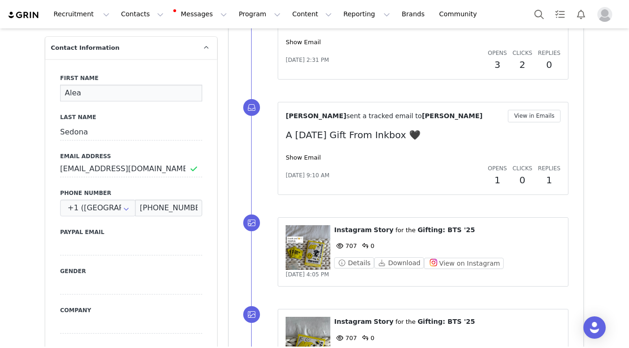
drag, startPoint x: 88, startPoint y: 89, endPoint x: 62, endPoint y: 78, distance: 28.4
click at [62, 85] on input "Alea" at bounding box center [131, 93] width 142 height 17
paste input "Czepeska"
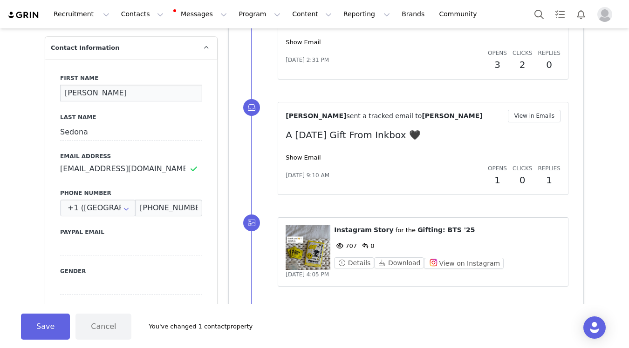
drag, startPoint x: 133, startPoint y: 84, endPoint x: 83, endPoint y: 80, distance: 50.1
click at [83, 85] on input "[PERSON_NAME]" at bounding box center [131, 93] width 142 height 17
type input "Alea"
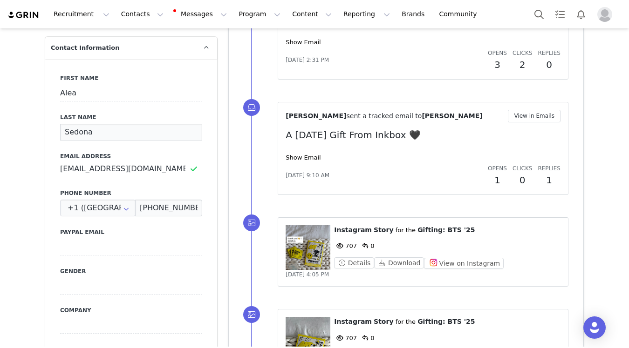
drag, startPoint x: 98, startPoint y: 121, endPoint x: 43, endPoint y: 98, distance: 59.5
paste input "Czepesk"
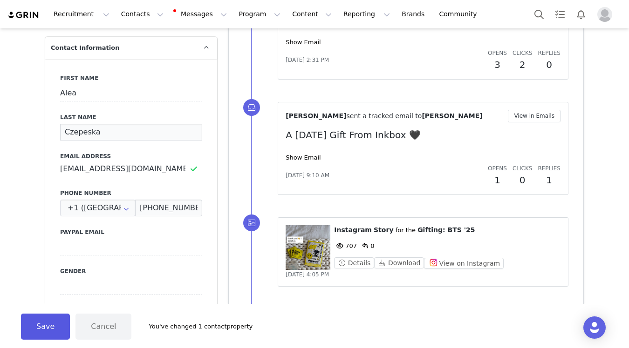
type input "Czepeska"
click at [35, 338] on button "Save" at bounding box center [45, 327] width 49 height 26
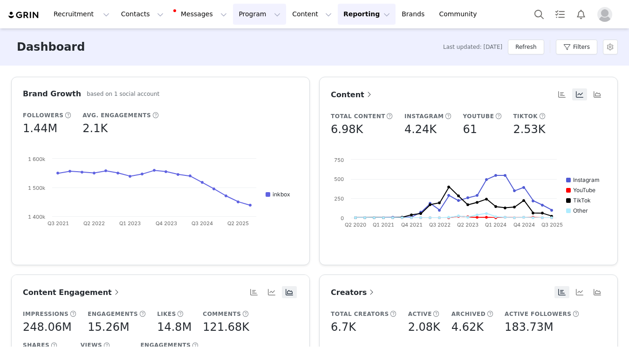
click at [237, 11] on button "Program Program" at bounding box center [259, 14] width 53 height 21
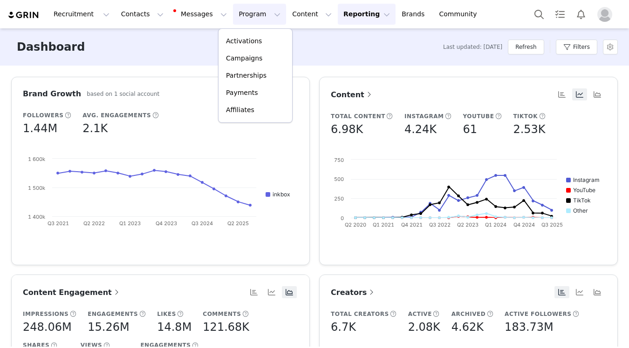
click at [138, 41] on div "Dashboard Last updated: 2 months ago Refresh Filters" at bounding box center [314, 46] width 629 height 37
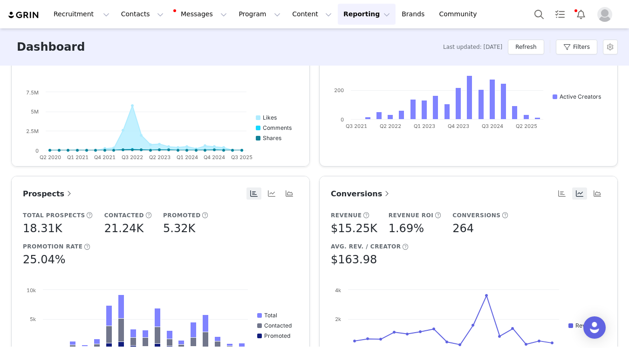
click at [21, 16] on img at bounding box center [23, 15] width 33 height 9
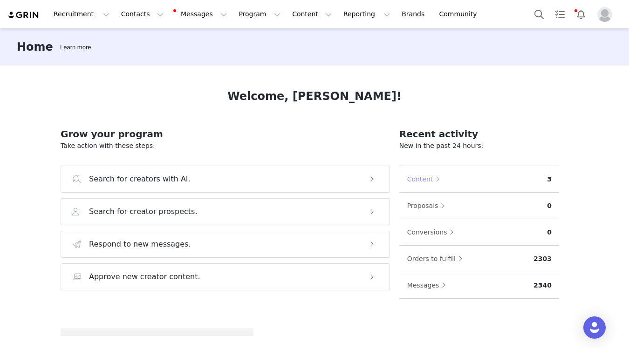
click at [414, 178] on button "Content" at bounding box center [426, 179] width 38 height 15
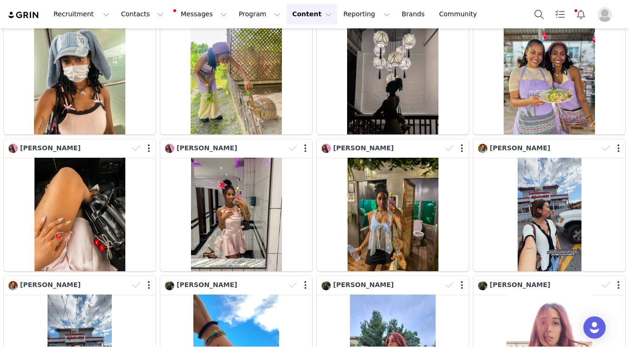
scroll to position [1719, 0]
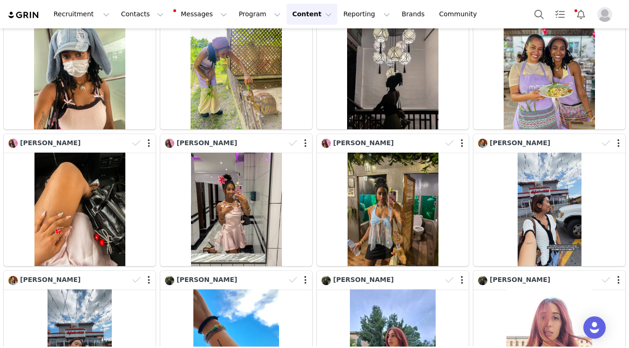
click at [21, 12] on img at bounding box center [23, 15] width 33 height 9
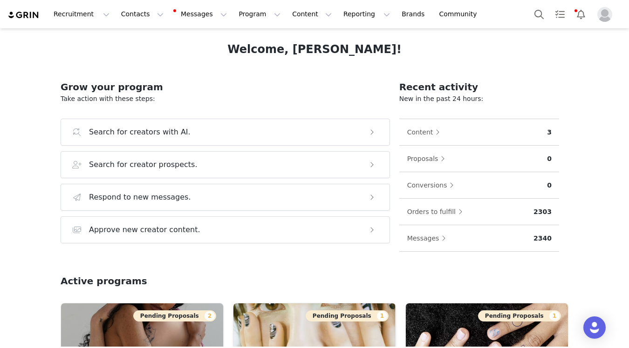
scroll to position [56, 0]
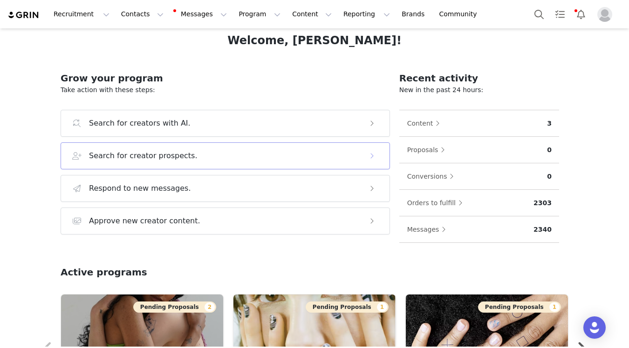
click at [269, 160] on div "Search for creator prospects." at bounding box center [215, 155] width 287 height 11
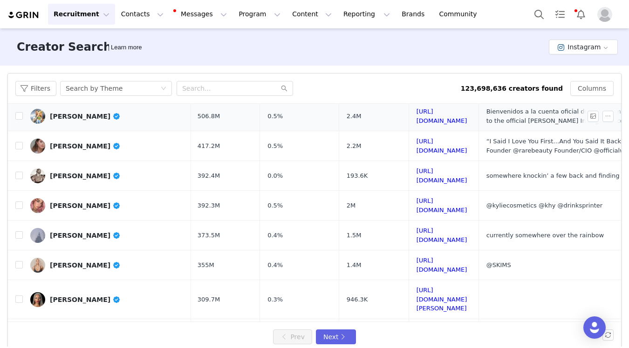
scroll to position [0, 1]
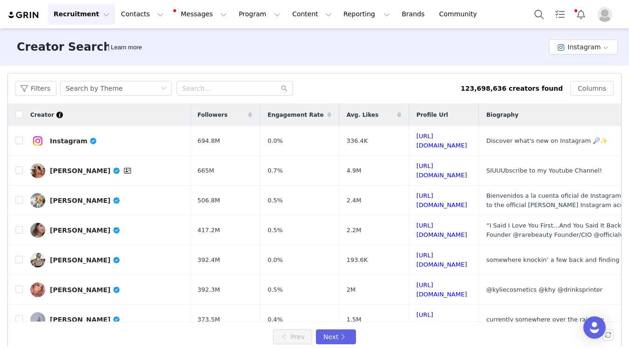
click at [17, 15] on img at bounding box center [23, 15] width 33 height 9
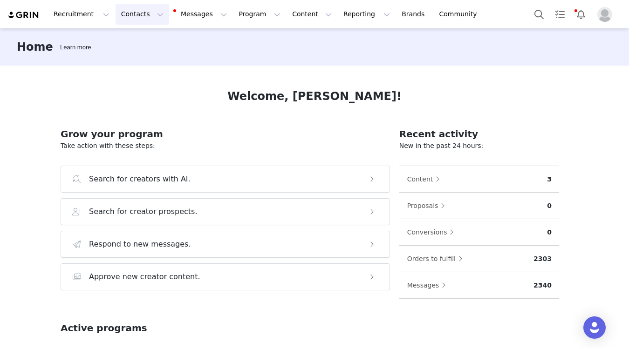
click at [134, 22] on button "Contacts Contacts" at bounding box center [143, 14] width 54 height 21
click at [139, 58] on p "Prospects" at bounding box center [131, 59] width 31 height 10
